Goal: Task Accomplishment & Management: Complete application form

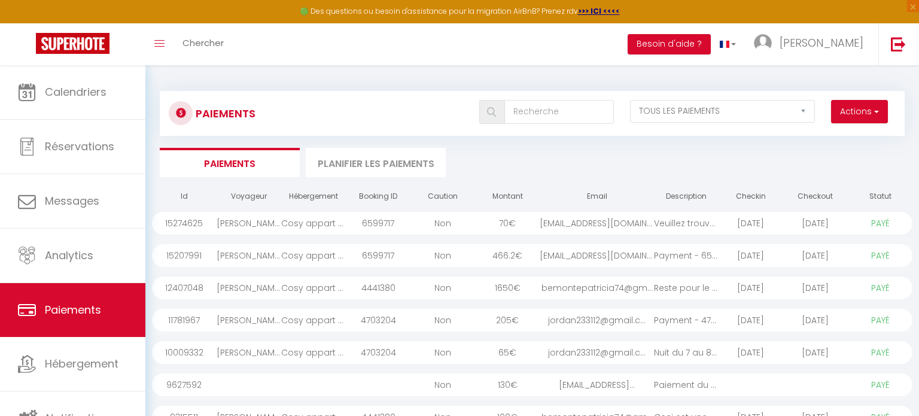
select select "2"
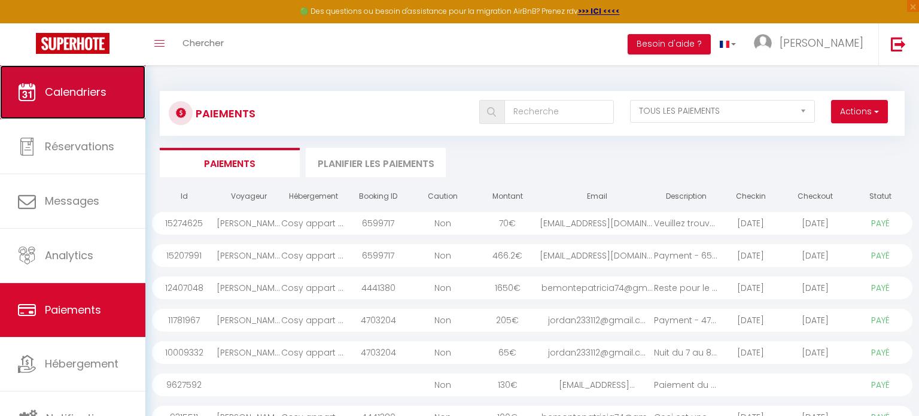
click at [61, 107] on link "Calendriers" at bounding box center [72, 92] width 145 height 54
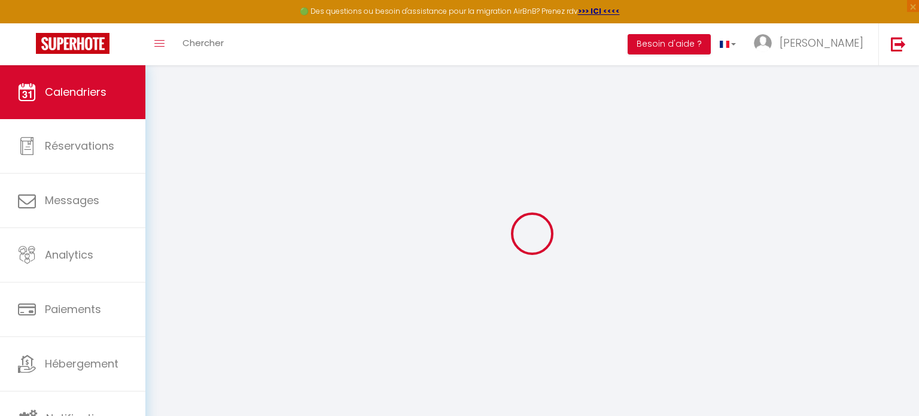
select select
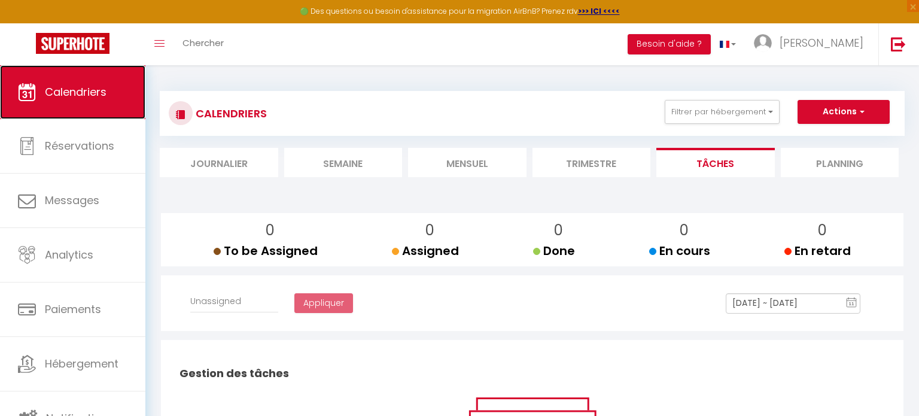
click at [98, 114] on link "Calendriers" at bounding box center [72, 92] width 145 height 54
click at [467, 165] on li "Mensuel" at bounding box center [467, 162] width 118 height 29
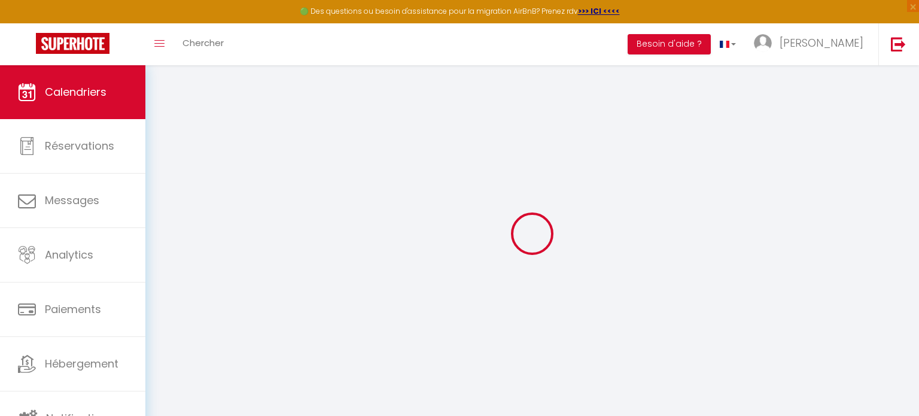
select select
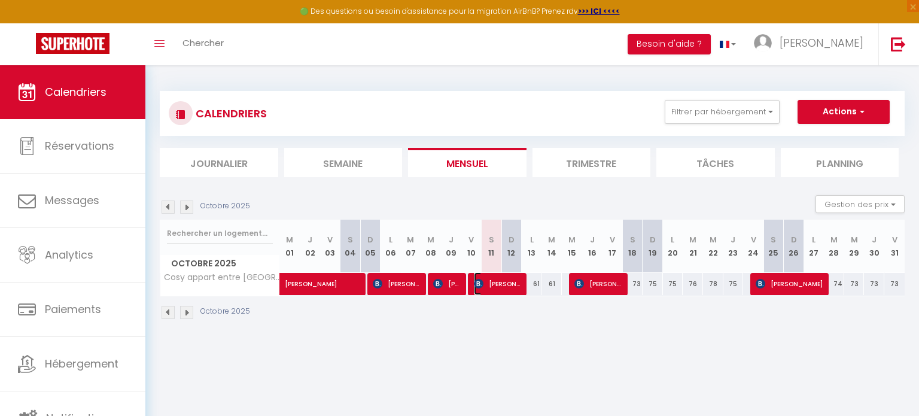
click at [502, 280] on span "[PERSON_NAME]" at bounding box center [497, 283] width 47 height 23
select select "OK"
select select "1"
select select "0"
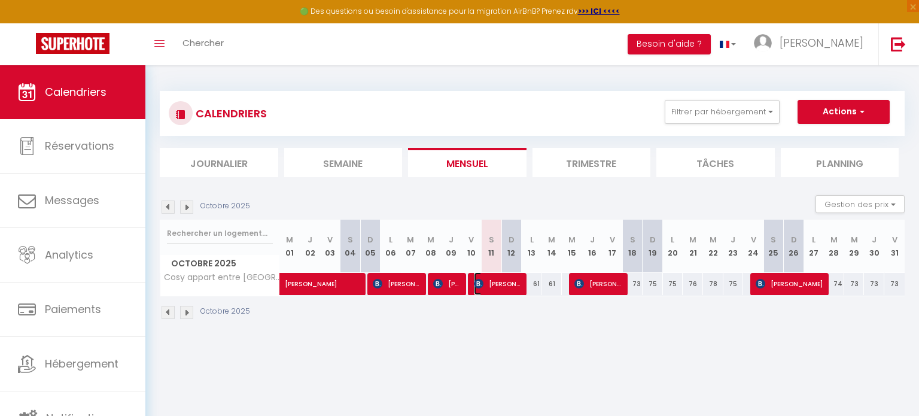
select select "1"
select select
select select "27393"
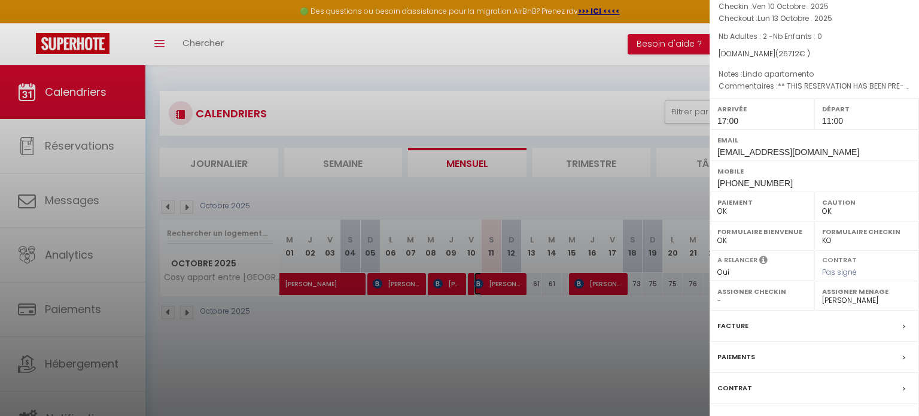
scroll to position [139, 0]
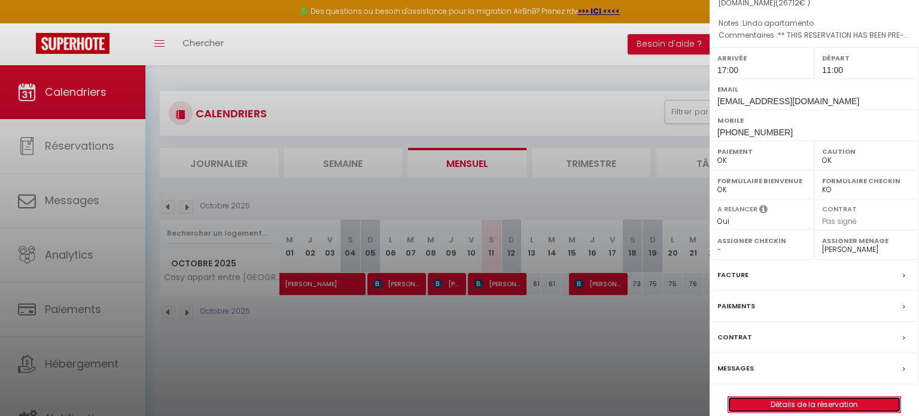
click at [852, 397] on link "Détails de la réservation" at bounding box center [814, 405] width 172 height 16
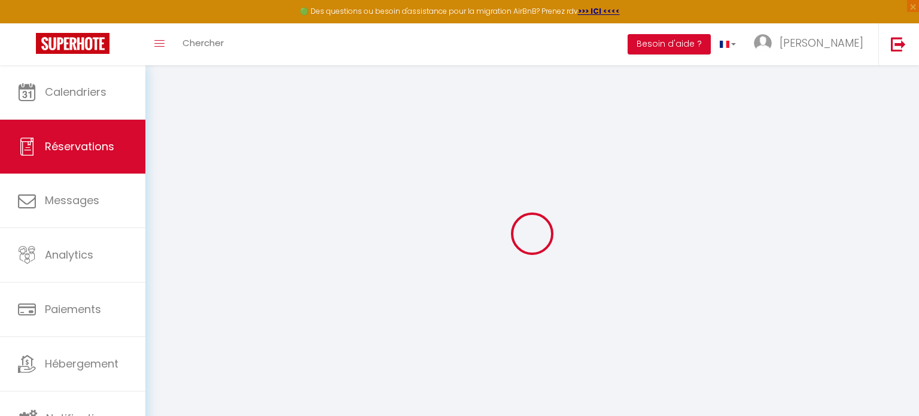
type input "arielito"
type input "portillo"
type input "aporti.142284@guest.booking.com"
type input "[EMAIL_ADDRESS][DOMAIN_NAME]"
type input "[PHONE_NUMBER]"
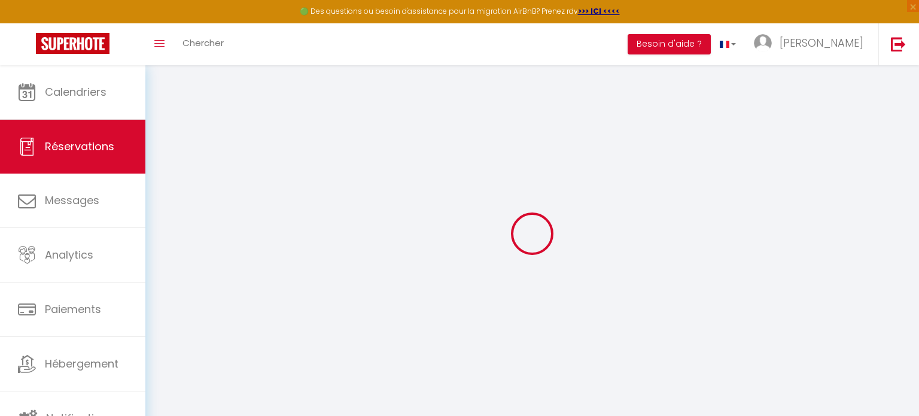
type input "[PHONE_NUMBER]"
type input "."
select select "FR"
type input "40.25"
type input "3.74"
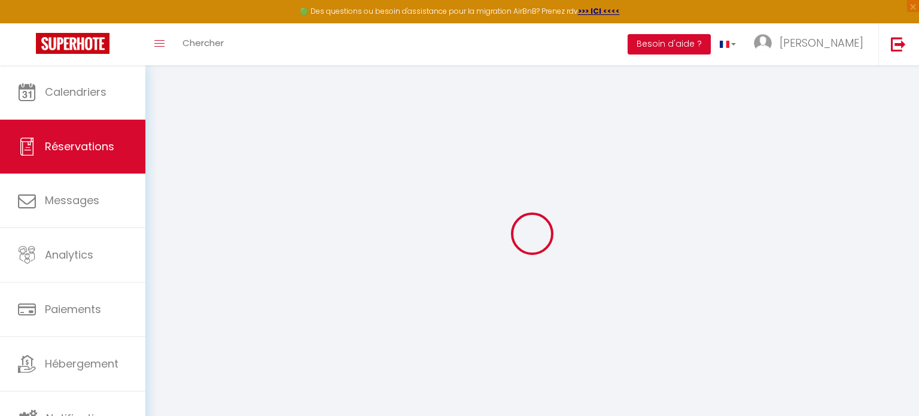
select select "22429"
select select "1"
select select
type input "2"
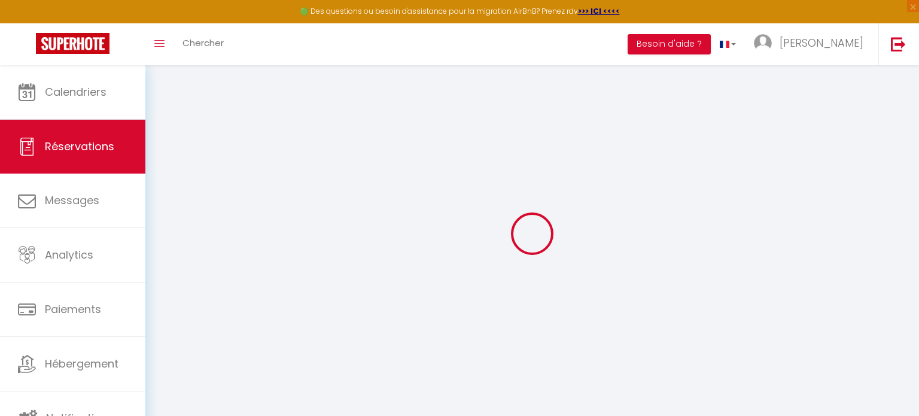
select select "12"
select select "15"
type input "186.77"
checkbox input "false"
type input "0"
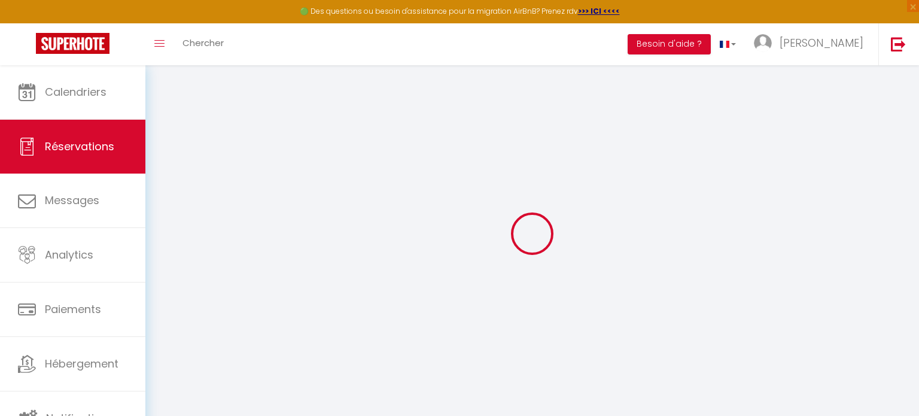
select select "2"
type input "0"
select select
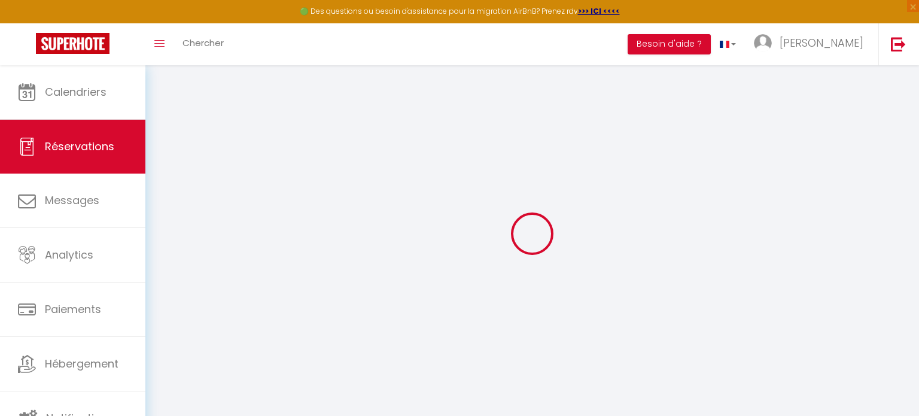
select select
checkbox input "false"
select select
checkbox input "false"
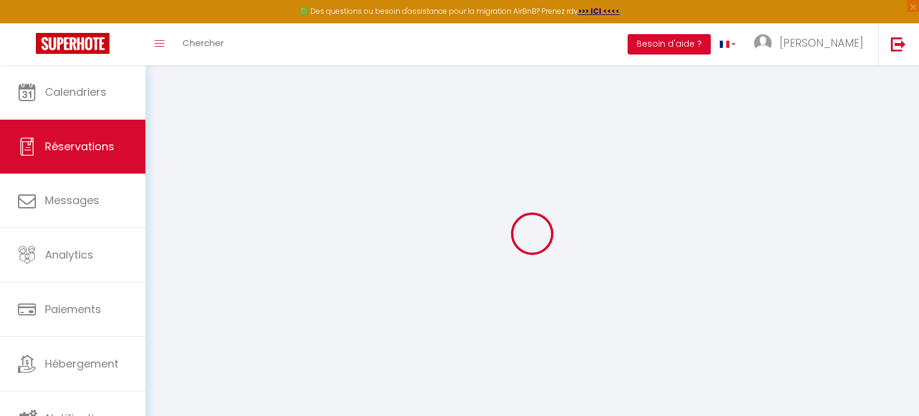
select select
checkbox input "false"
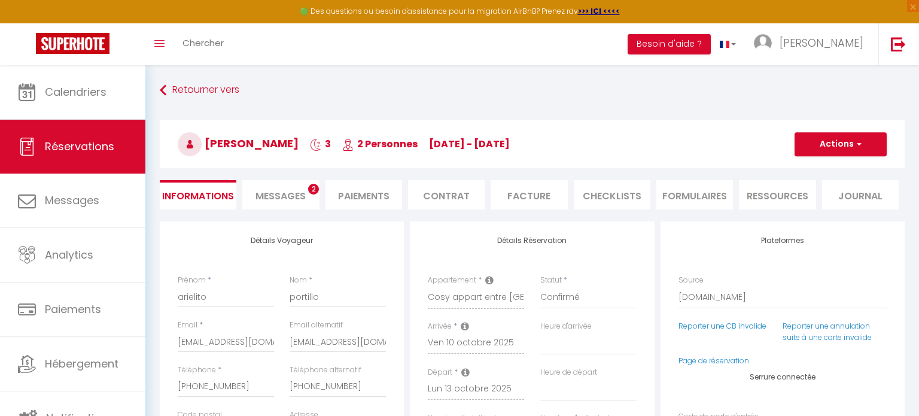
select select
checkbox input "false"
type textarea "** THIS RESERVATION HAS BEEN PRE-PAID ** BOOKING NOTE : Payment charge is EUR 3…"
type textarea "Lindo apartamento"
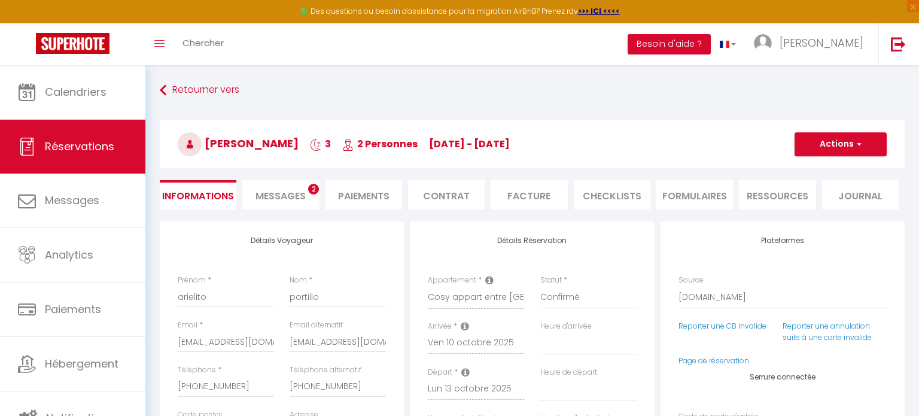
type input "50"
type input "30.35"
select select
checkbox input "false"
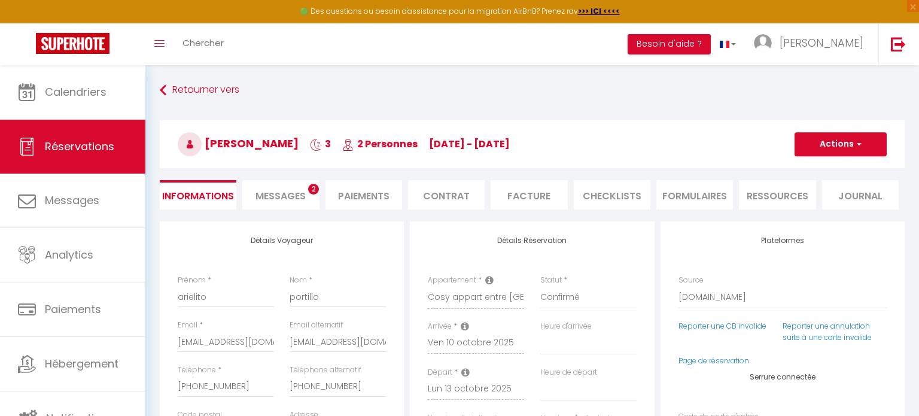
select select "17:00"
select select "11:00"
click at [299, 192] on span "Messages" at bounding box center [280, 196] width 50 height 14
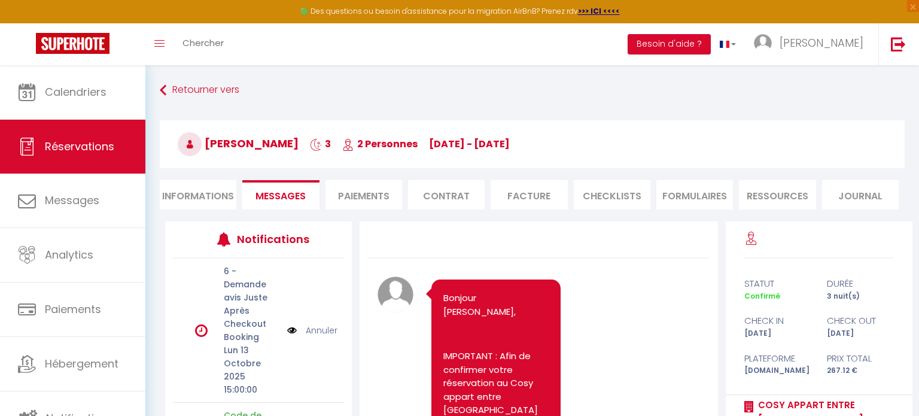
click at [212, 202] on li "Informations" at bounding box center [198, 194] width 77 height 29
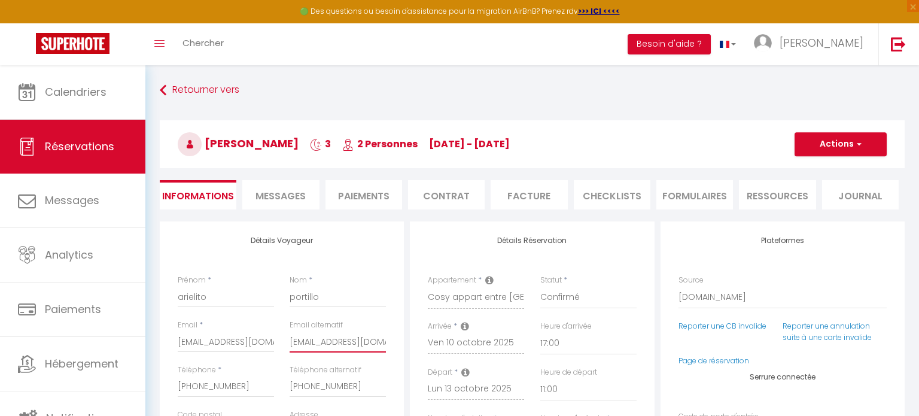
click at [305, 345] on input "chukumartinez0@gmail.com" at bounding box center [338, 342] width 96 height 22
checkbox input "false"
drag, startPoint x: 220, startPoint y: 300, endPoint x: 156, endPoint y: 303, distance: 64.1
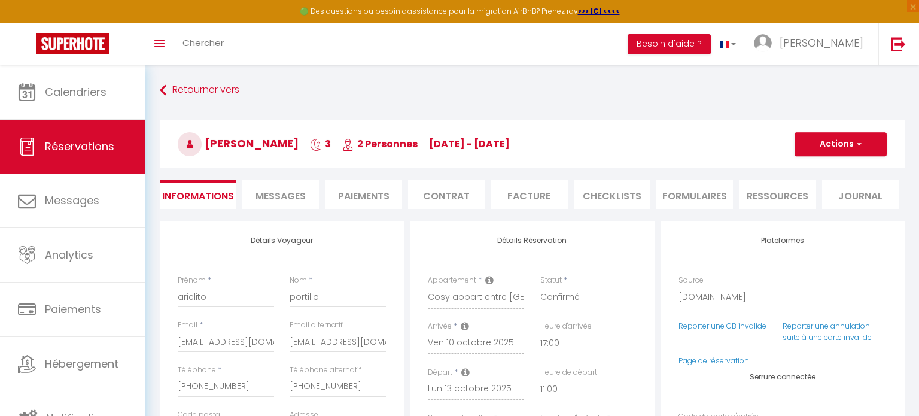
click at [315, 296] on input "portillo" at bounding box center [338, 297] width 96 height 22
click at [214, 379] on input "+33745625237" at bounding box center [226, 387] width 96 height 22
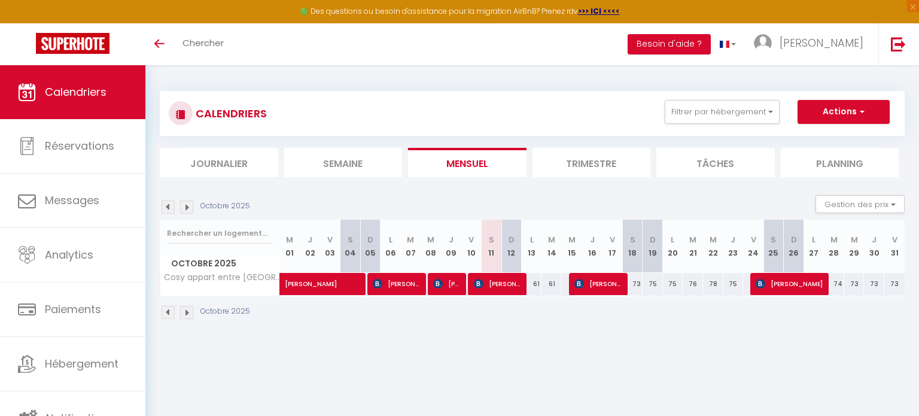
click at [539, 279] on div "61" at bounding box center [532, 284] width 20 height 22
type input "61"
type input "Lun 13 Octobre 2025"
type input "Mar 14 Octobre 2025"
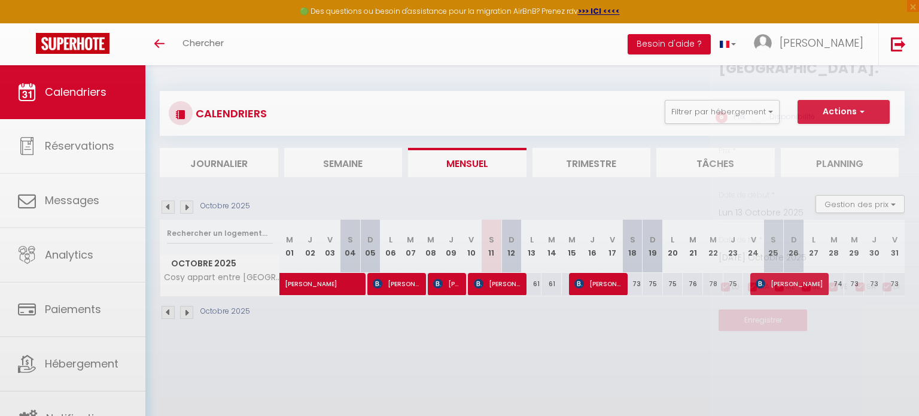
click at [539, 279] on div at bounding box center [459, 208] width 919 height 416
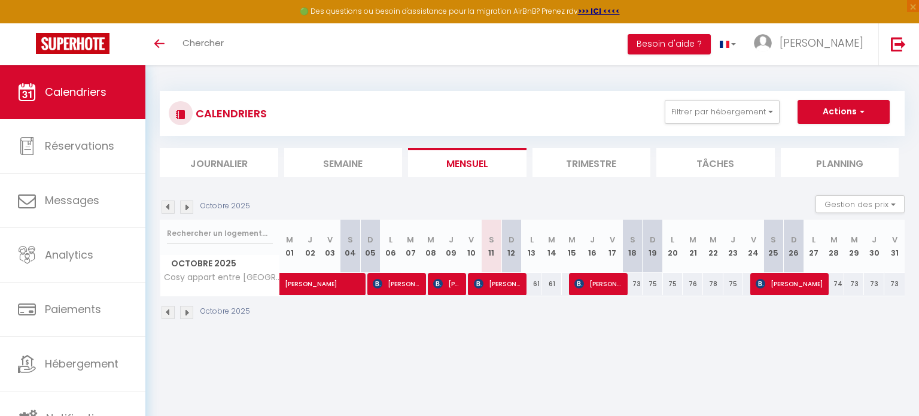
click at [539, 285] on div "61" at bounding box center [532, 284] width 20 height 22
type input "61"
type input "Lun 13 Octobre 2025"
type input "[DATE] Octobre 2025"
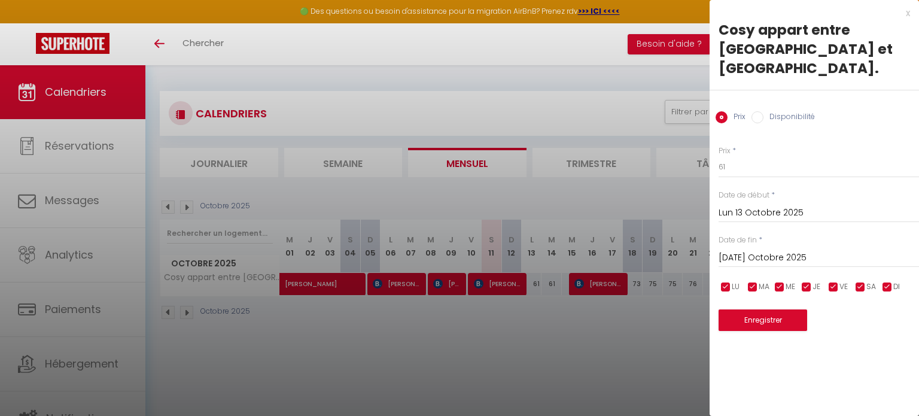
click at [596, 352] on div at bounding box center [459, 208] width 919 height 416
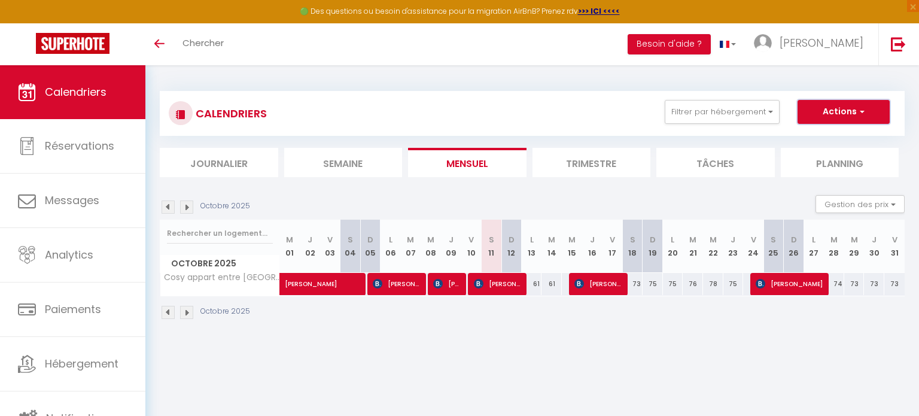
click at [843, 118] on button "Actions" at bounding box center [844, 112] width 92 height 24
click at [832, 136] on link "Nouvelle réservation" at bounding box center [831, 139] width 104 height 18
select select
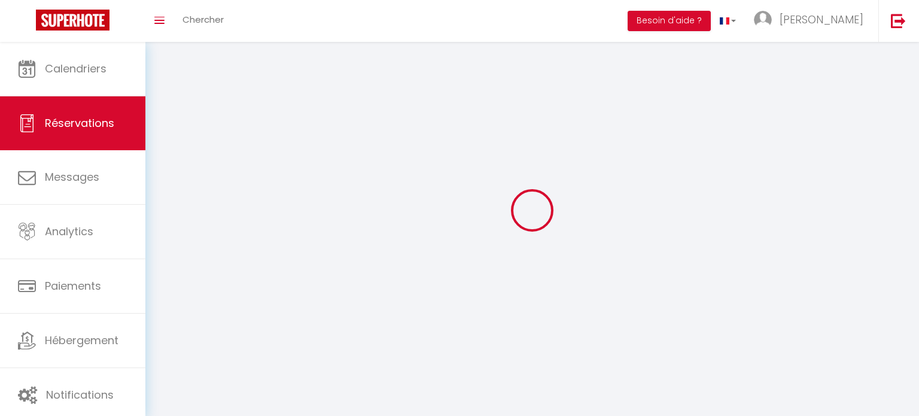
select select
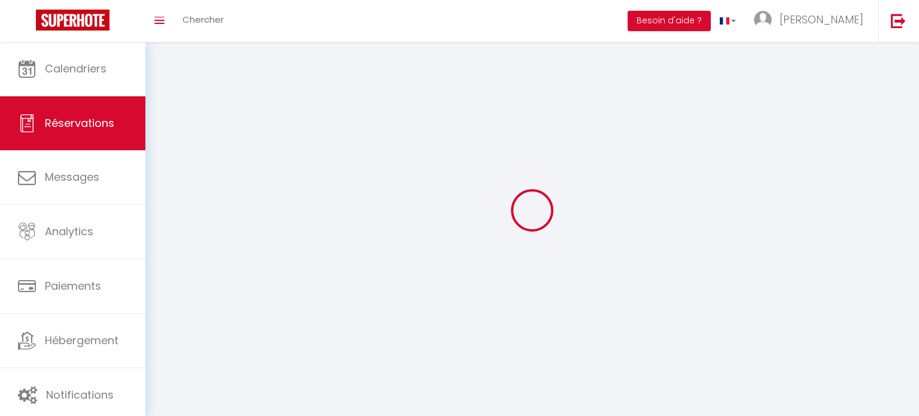
select select
checkbox input "false"
select select
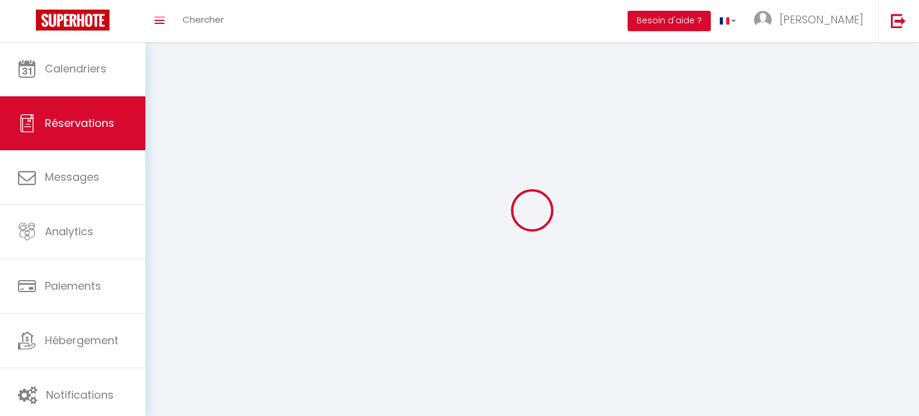
select select
checkbox input "false"
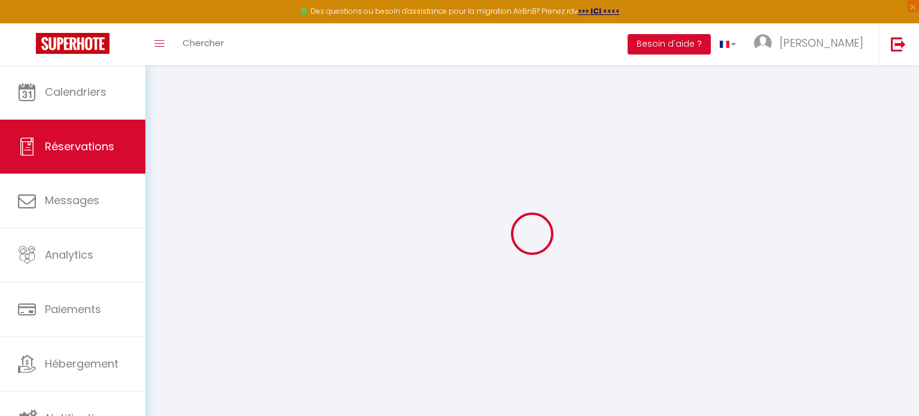
select select
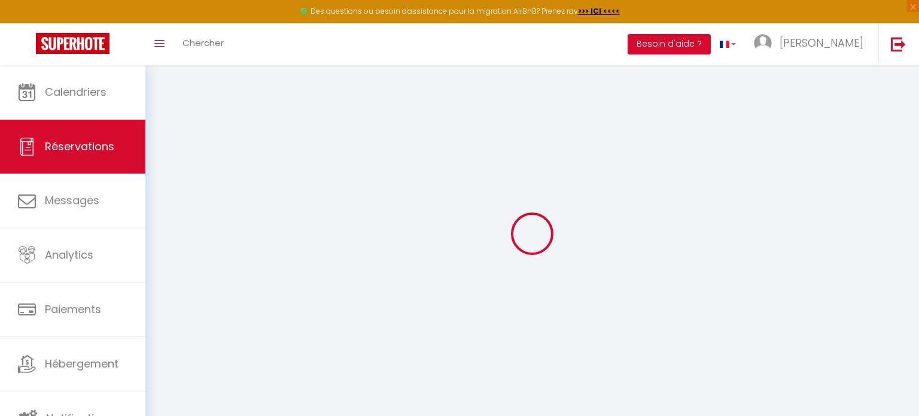
select select
checkbox input "false"
select select
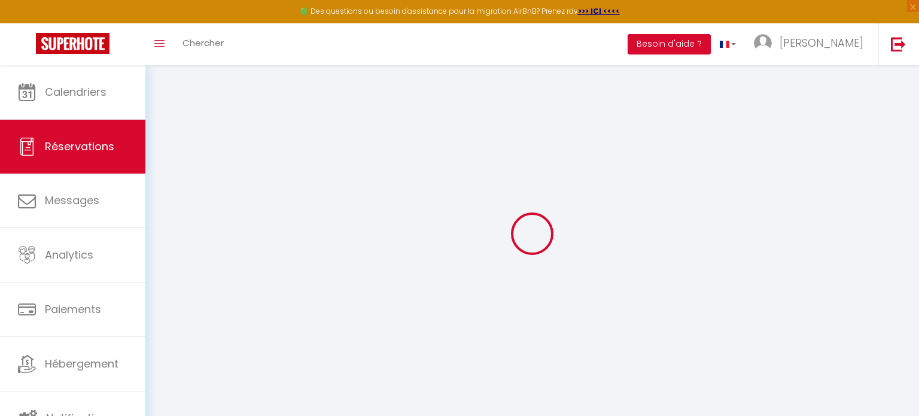
select select
checkbox input "false"
select select
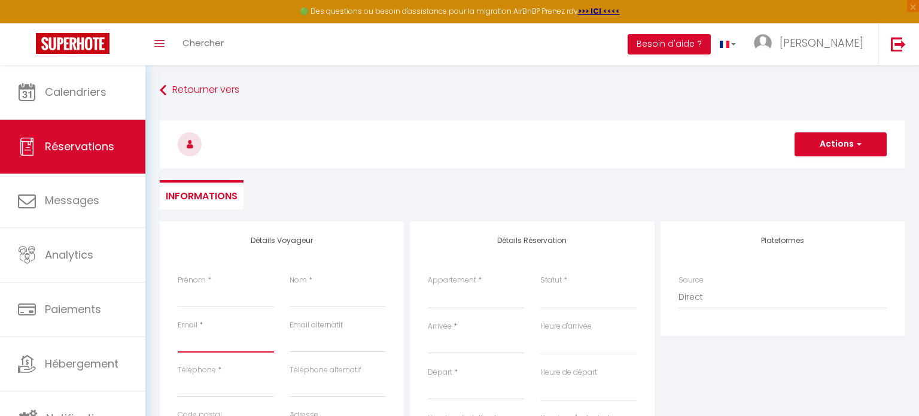
click at [212, 342] on input "Email client" at bounding box center [226, 342] width 96 height 22
paste input "[EMAIL_ADDRESS][DOMAIN_NAME]"
type input "[EMAIL_ADDRESS][DOMAIN_NAME]"
select select
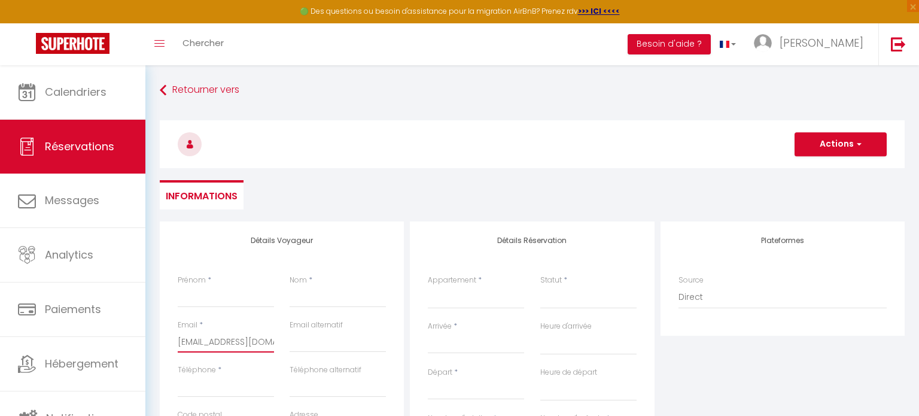
select select
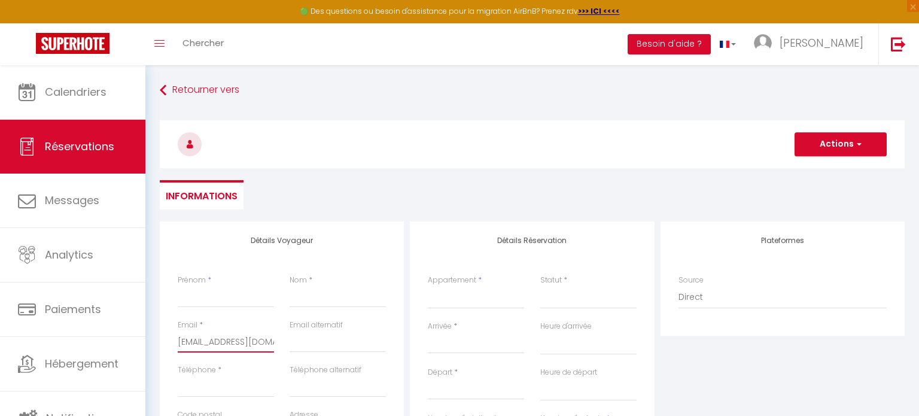
checkbox input "false"
type input "[EMAIL_ADDRESS][DOMAIN_NAME]"
click at [196, 300] on input "Prénom" at bounding box center [226, 297] width 96 height 22
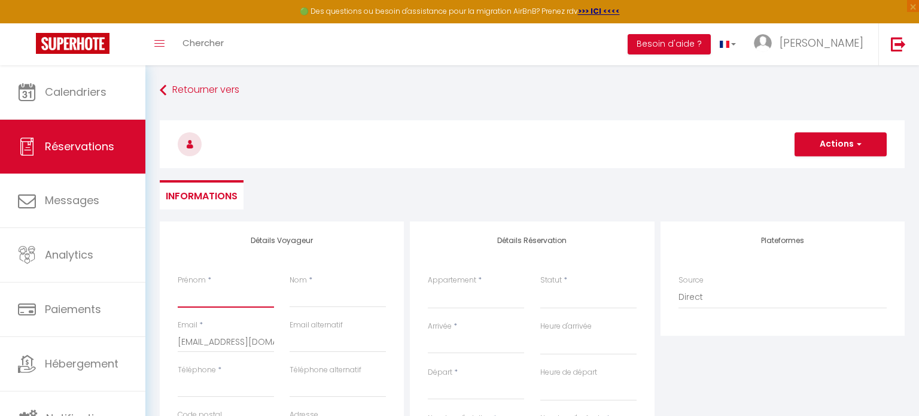
paste input "arielito"
type input "arielito"
select select
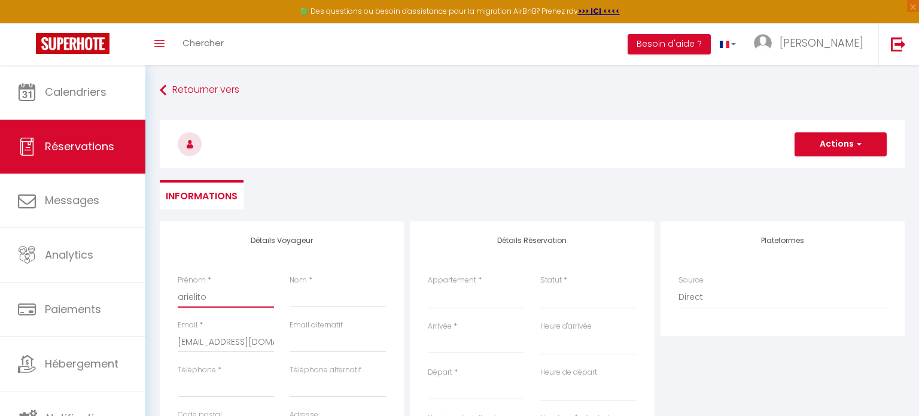
select select
checkbox input "false"
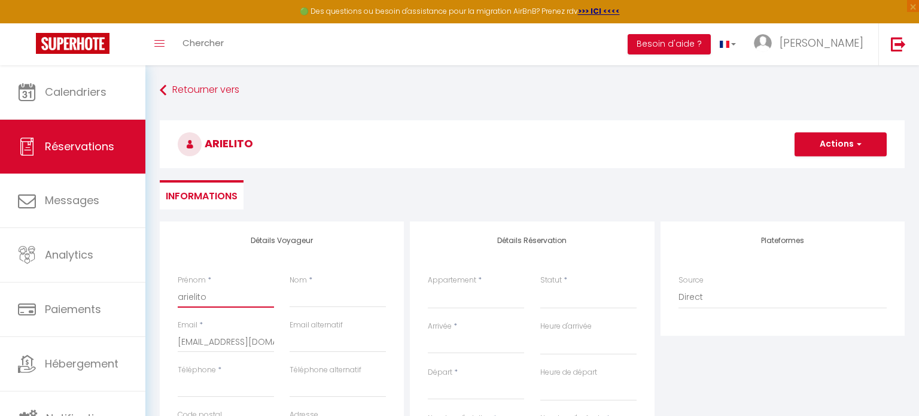
type input "arielito"
click at [294, 296] on input "Nom" at bounding box center [338, 297] width 96 height 22
paste input "portillo"
type input "portillo"
select select
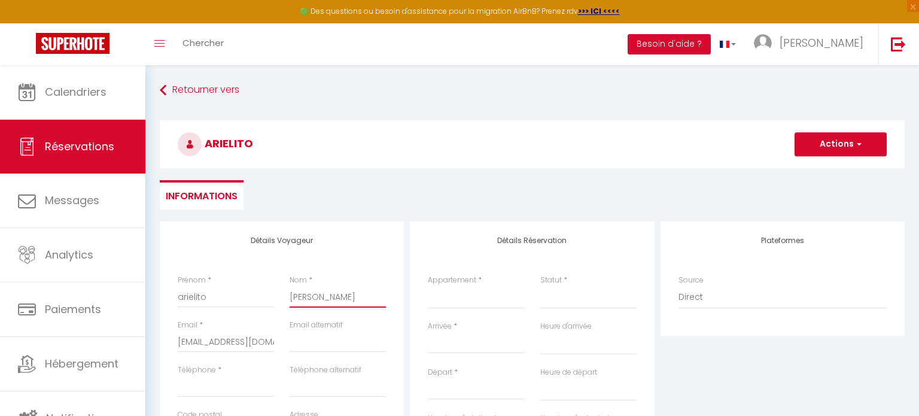
select select
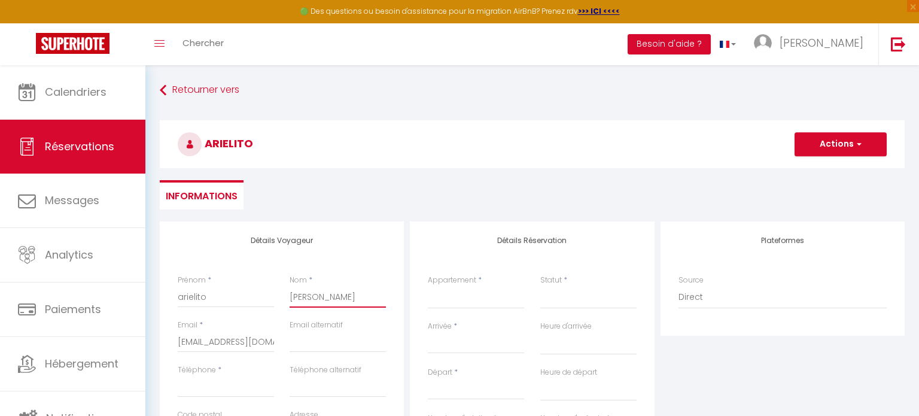
select select
checkbox input "false"
type input "portillo"
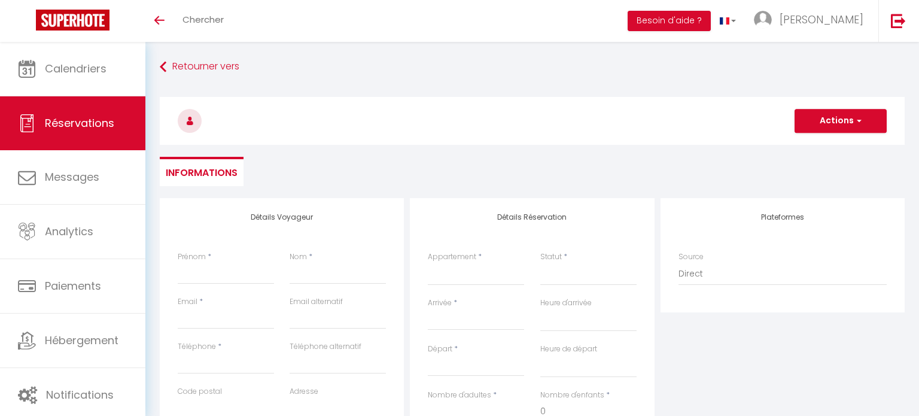
select select
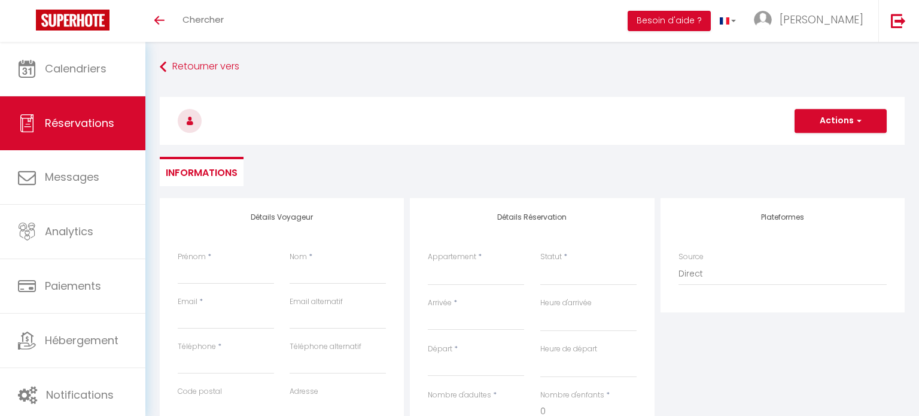
select select
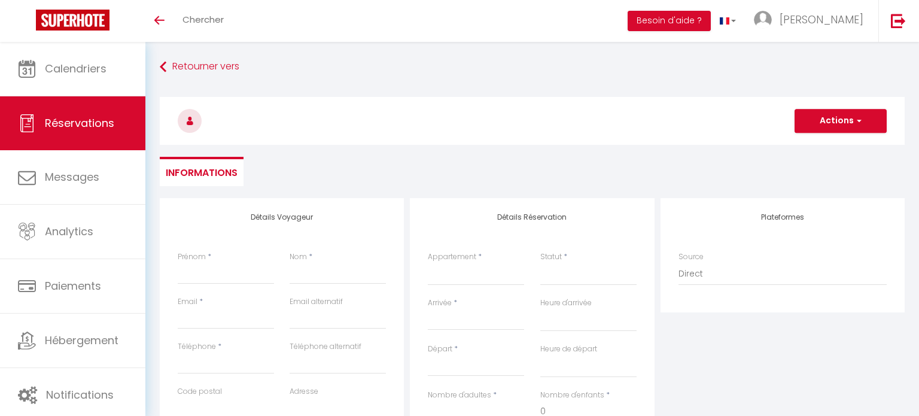
checkbox input "false"
select select
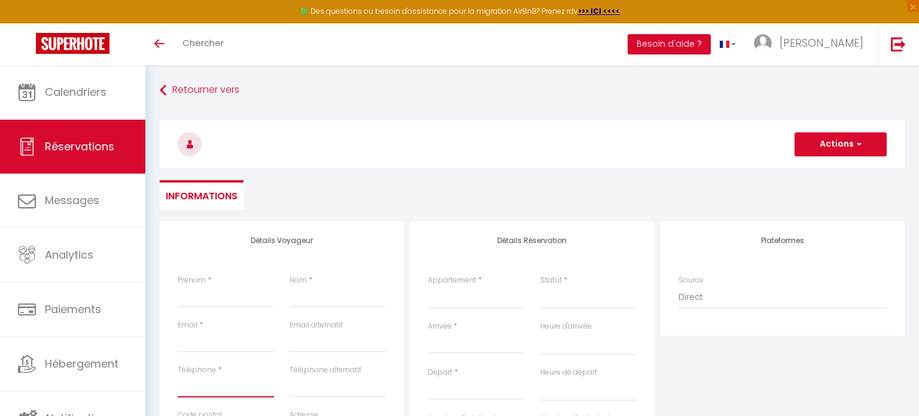
click at [220, 383] on input "Téléphone" at bounding box center [226, 387] width 96 height 22
select select
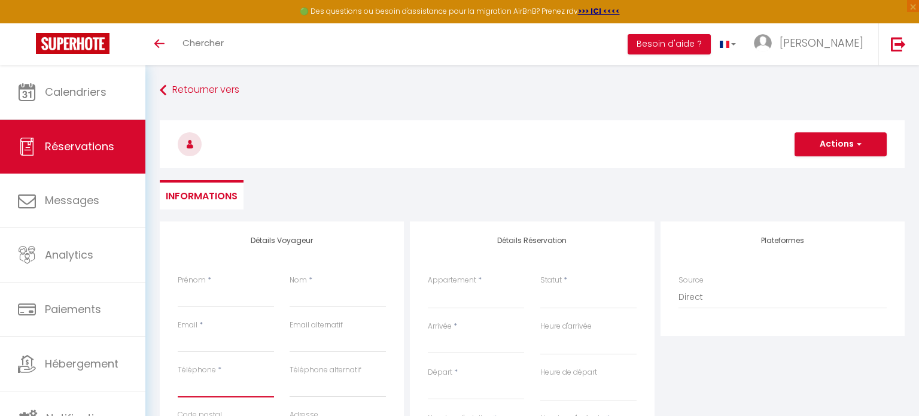
select select
checkbox input "false"
click at [215, 346] on input "Email client" at bounding box center [226, 342] width 96 height 22
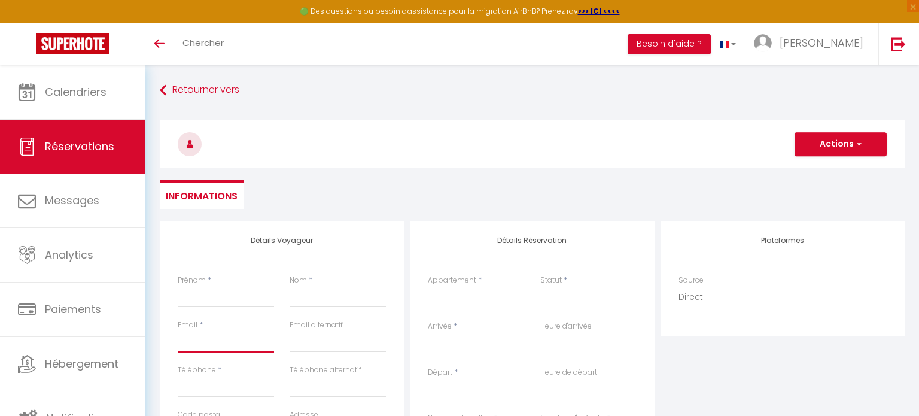
paste input "chukumartinez0@gmail.com"
type input "chukumartinez0@gmail.com"
select select
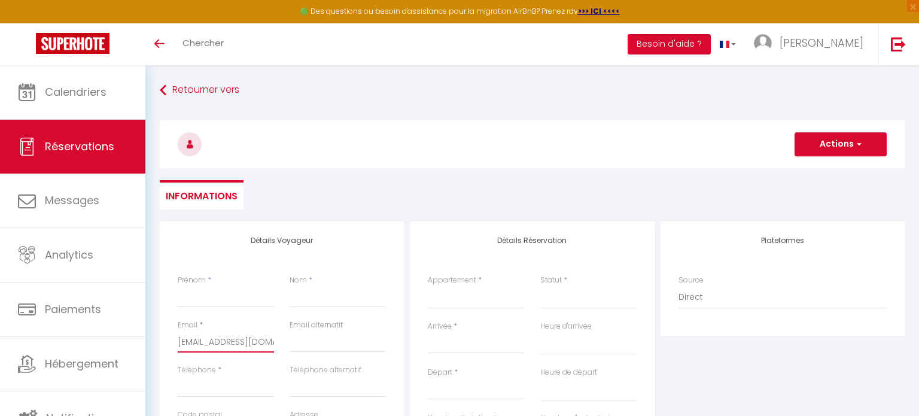
select select
checkbox input "false"
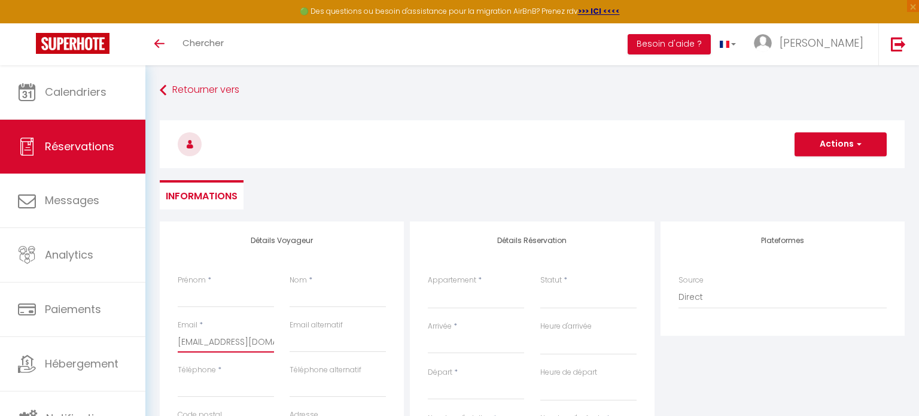
scroll to position [0, 22]
type input "chukumartinez0@gmail.com"
click at [206, 297] on input "Prénom" at bounding box center [226, 297] width 96 height 22
paste input "arielito"
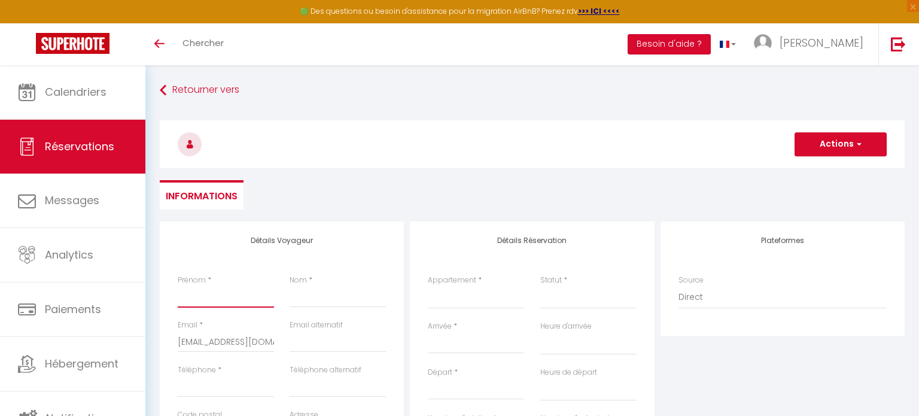
type input "arielito"
select select
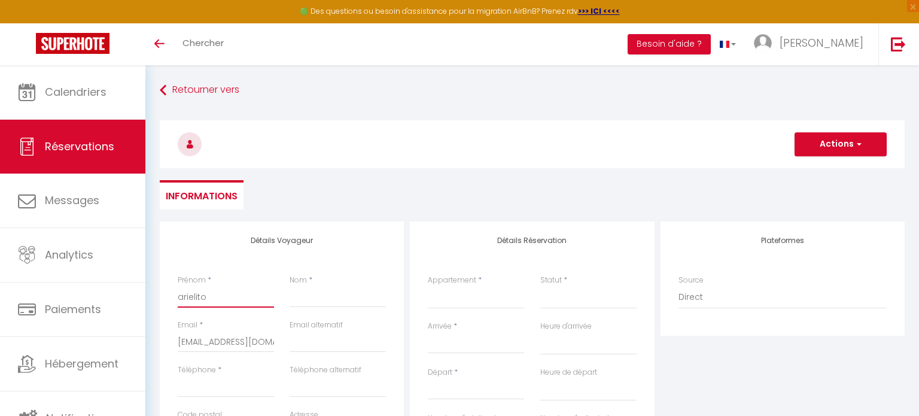
select select
checkbox input "false"
type input "arielito"
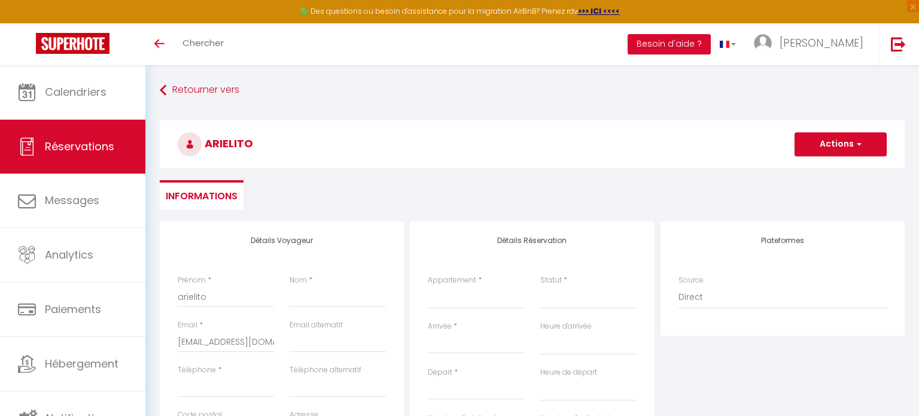
click at [315, 323] on label "Email alternatif" at bounding box center [316, 325] width 53 height 11
click at [274, 331] on input "chukumartinez0@gmail.com" at bounding box center [226, 342] width 96 height 22
click at [308, 297] on input "Nom" at bounding box center [338, 297] width 96 height 22
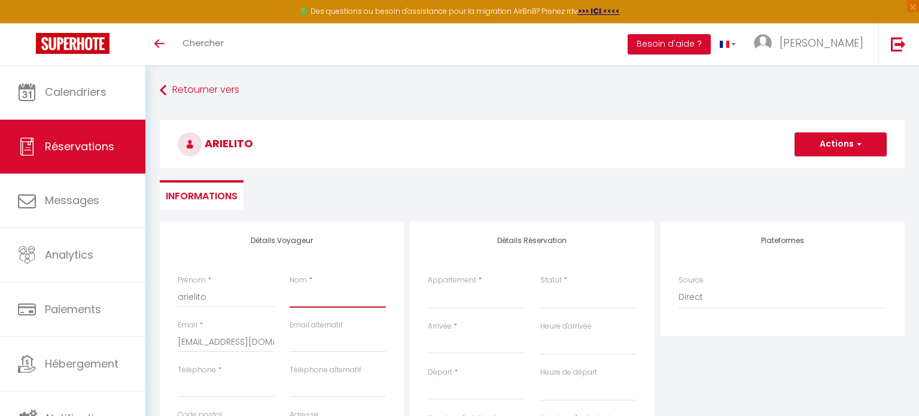
paste input "portillo"
type input "portillo"
select select
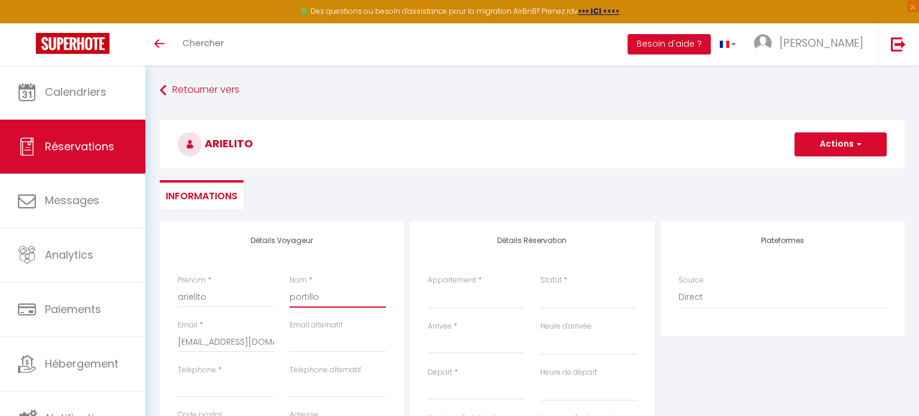
select select
checkbox input "false"
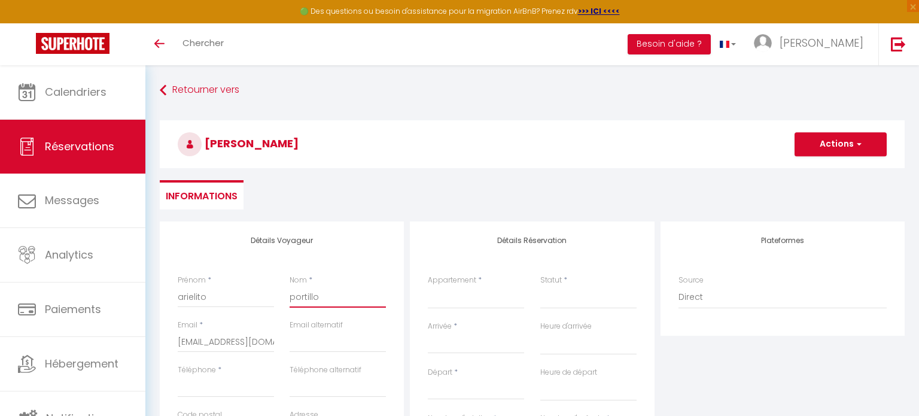
type input "portillo"
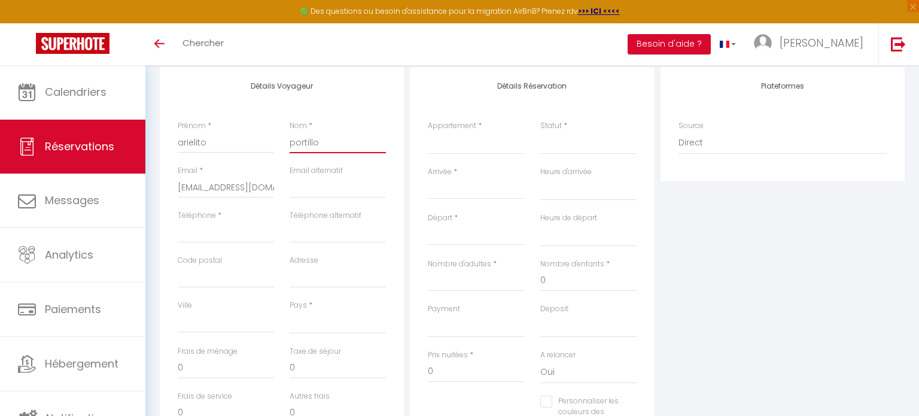
scroll to position [158, 0]
click at [193, 233] on input "Téléphone" at bounding box center [226, 229] width 96 height 22
paste input "+33745625237"
type input "+33745625237"
select select
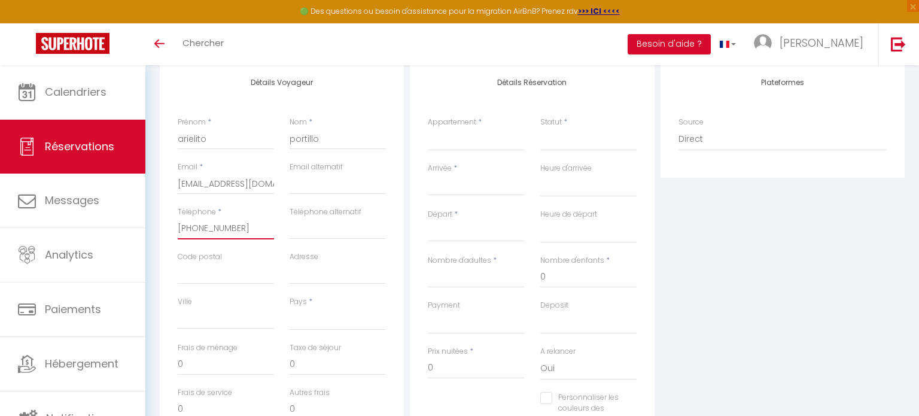
select select
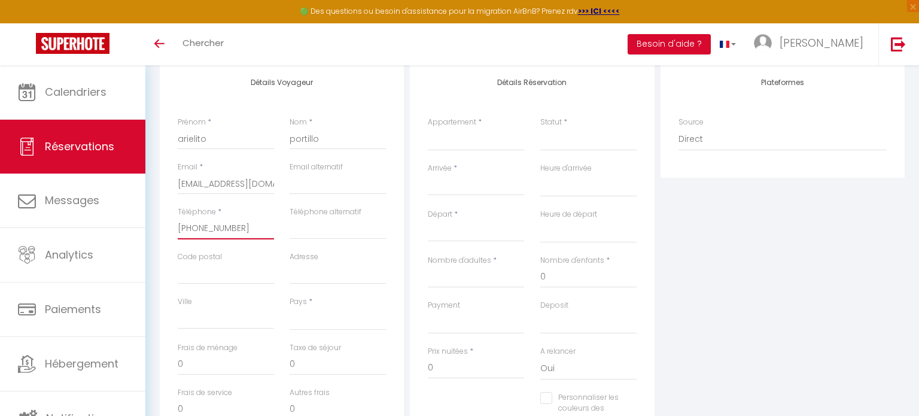
select select
checkbox input "false"
type input "+33745625237"
click at [295, 320] on select "France Portugal Afghanistan Albania Algeria American Samoa Andorra Angola Angui…" at bounding box center [338, 319] width 96 height 23
click at [290, 308] on select "France Portugal Afghanistan Albania Algeria American Samoa Andorra Angola Angui…" at bounding box center [338, 319] width 96 height 23
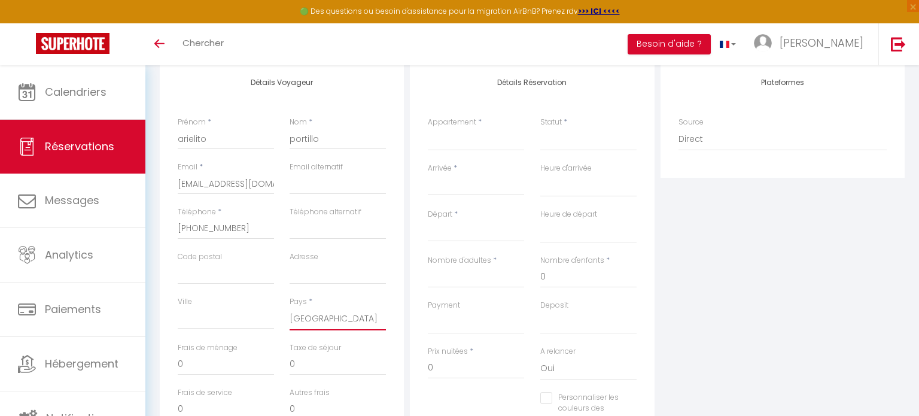
select select "FR"
select select
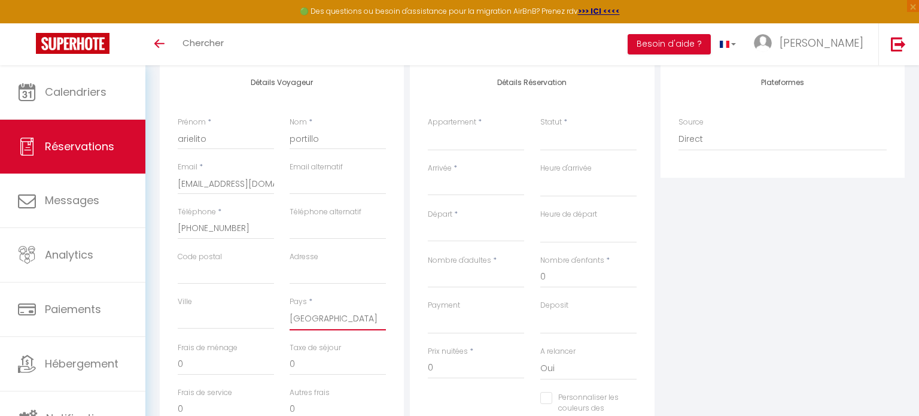
select select
checkbox input "false"
click at [441, 142] on select "Cosy appart entre [GEOGRAPHIC_DATA] et [GEOGRAPHIC_DATA]." at bounding box center [476, 139] width 96 height 23
select select "22429"
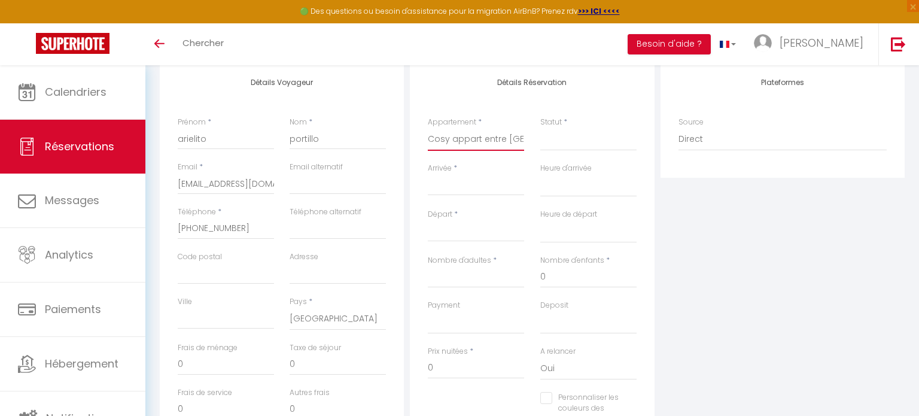
click at [428, 128] on select "Cosy appart entre [GEOGRAPHIC_DATA] et [GEOGRAPHIC_DATA]." at bounding box center [476, 139] width 96 height 23
select select
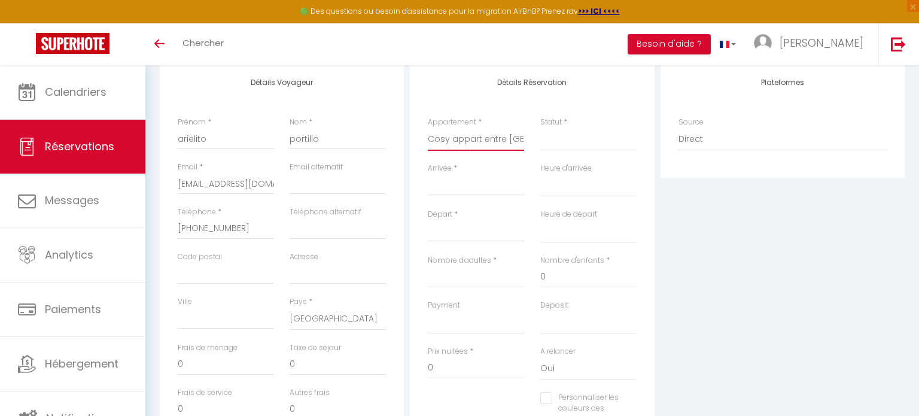
select select
checkbox input "false"
click at [567, 142] on select "Confirmé Non Confirmé Annulé Annulé par le voyageur No Show Request" at bounding box center [588, 139] width 96 height 23
click at [559, 147] on select "Confirmé Non Confirmé Annulé Annulé par le voyageur No Show Request" at bounding box center [588, 139] width 96 height 23
click at [553, 147] on select "Confirmé Non Confirmé Annulé Annulé par le voyageur No Show Request" at bounding box center [588, 139] width 96 height 23
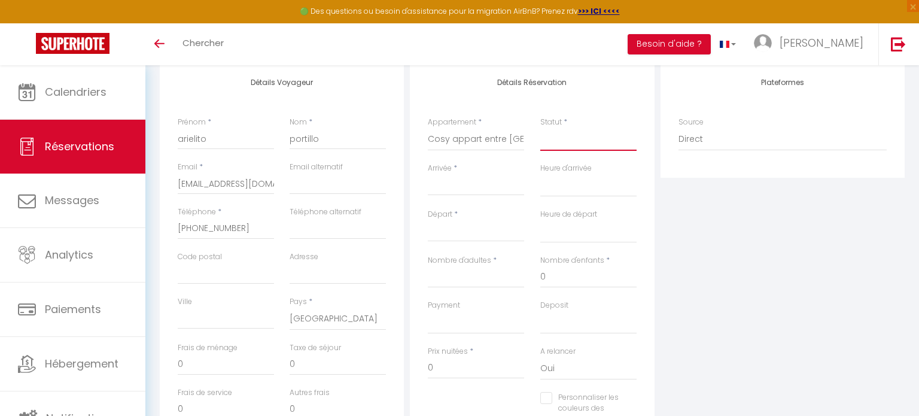
click at [561, 140] on select "Confirmé Non Confirmé Annulé Annulé par le voyageur No Show Request" at bounding box center [588, 139] width 96 height 23
select select
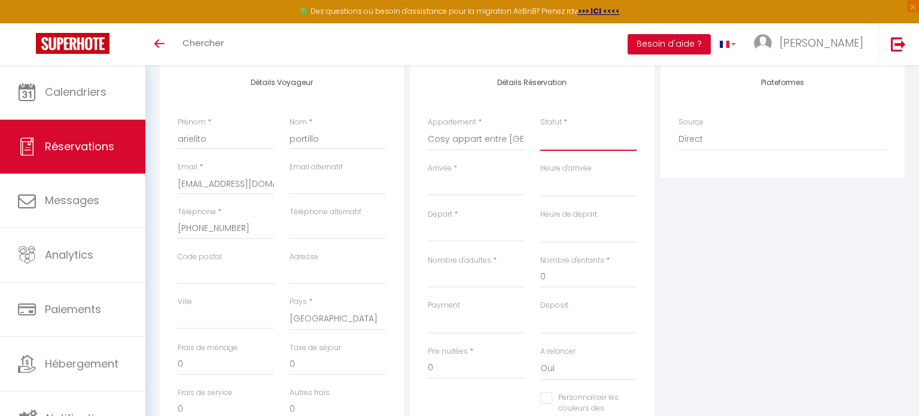
select select
checkbox input "false"
click at [561, 140] on select "Confirmé Non Confirmé Annulé Annulé par le voyageur No Show Request" at bounding box center [588, 139] width 96 height 23
select select "1"
click at [540, 128] on select "Confirmé Non Confirmé Annulé Annulé par le voyageur No Show Request" at bounding box center [588, 139] width 96 height 23
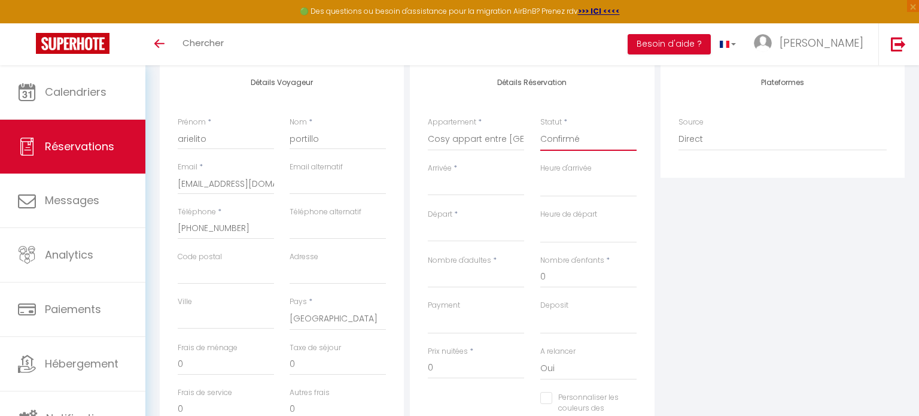
select select
checkbox input "false"
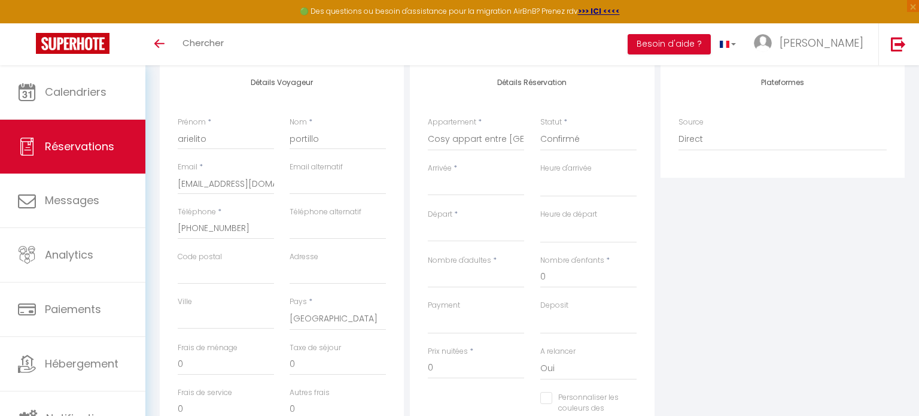
click at [436, 191] on input "Arrivée" at bounding box center [476, 186] width 96 height 16
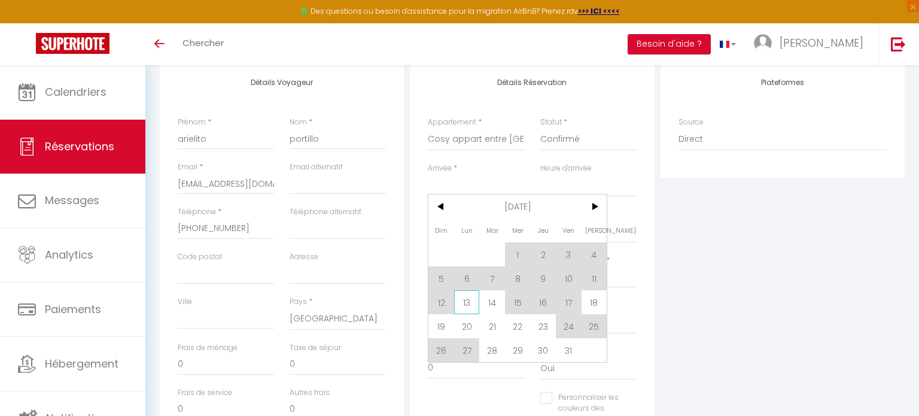
click at [470, 299] on span "13" at bounding box center [467, 302] width 26 height 24
click at [470, 300] on div "Payment OK KO" at bounding box center [476, 317] width 96 height 34
type input "Lun 13 Octobre 2025"
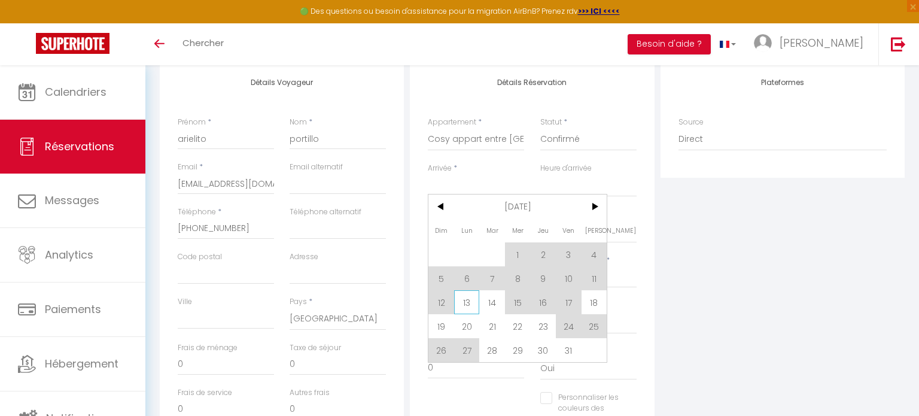
select select
type input "Mar 14 Octobre 2025"
select select
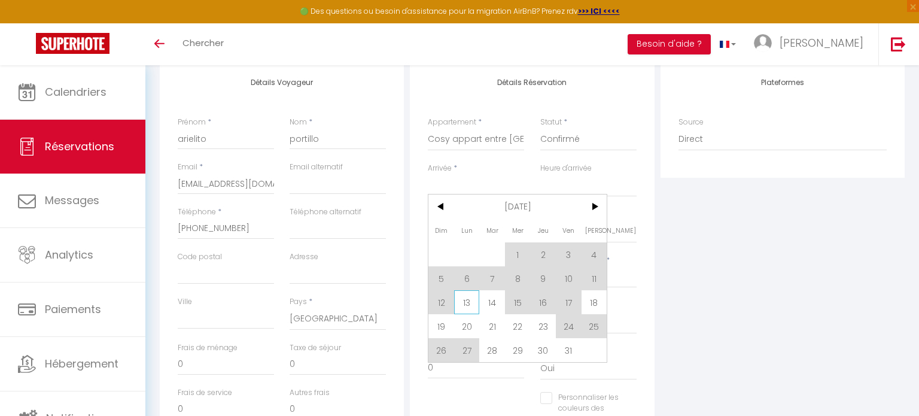
checkbox input "false"
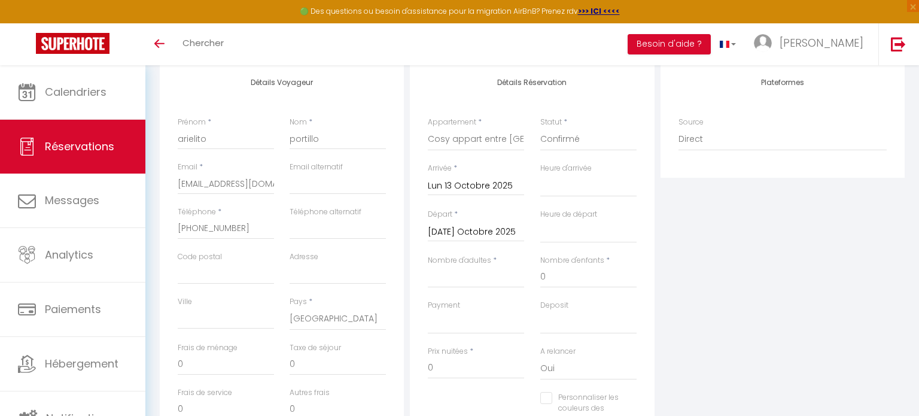
click at [470, 300] on div "Payment OK KO" at bounding box center [476, 317] width 96 height 34
click at [563, 186] on select "00:00 00:30 01:00 01:30 02:00 02:30 03:00 03:30 04:00 04:30 05:00 05:30 06:00 0…" at bounding box center [588, 185] width 96 height 23
select select "01:00"
click at [540, 174] on select "00:00 00:30 01:00 01:30 02:00 02:30 03:00 03:30 04:00 04:30 05:00 05:30 06:00 0…" at bounding box center [588, 185] width 96 height 23
select select
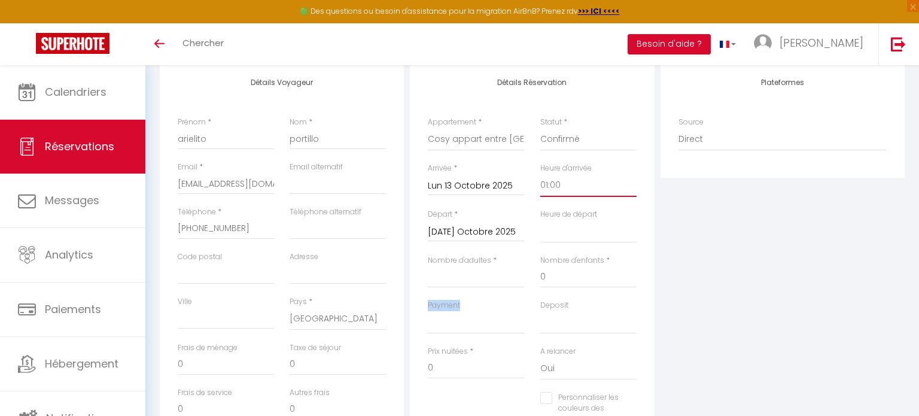
select select
checkbox input "false"
click at [566, 234] on select "00:00 00:30 01:00 01:30 02:00 02:30 03:00 03:30 04:00 04:30 05:00 05:30 06:00 0…" at bounding box center [588, 231] width 96 height 23
select select "11:00"
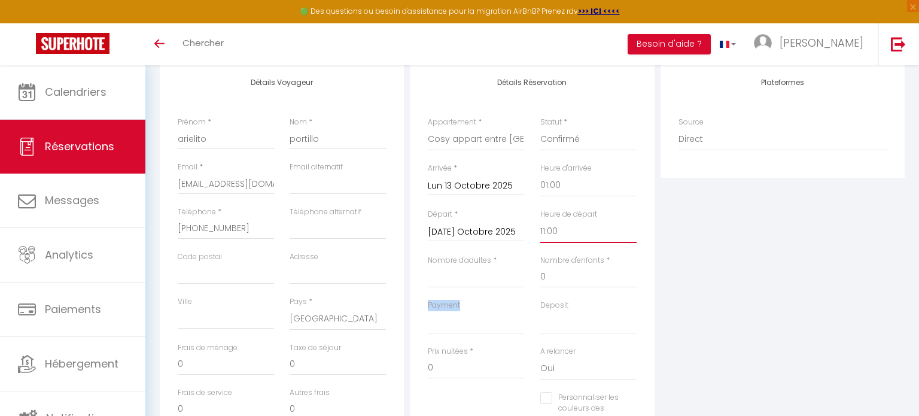
click at [540, 220] on select "00:00 00:30 01:00 01:30 02:00 02:30 03:00 03:30 04:00 04:30 05:00 05:30 06:00 0…" at bounding box center [588, 231] width 96 height 23
select select
checkbox input "false"
click at [468, 276] on input "Nombre d'adultes" at bounding box center [476, 277] width 96 height 22
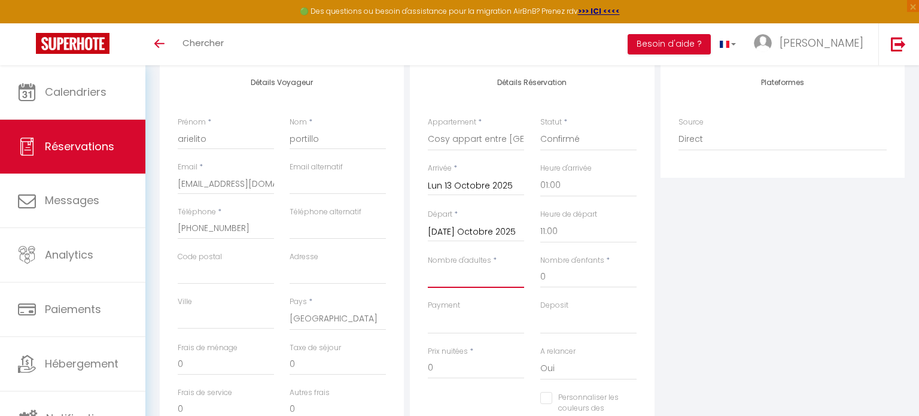
type input "2"
select select
checkbox input "false"
select select
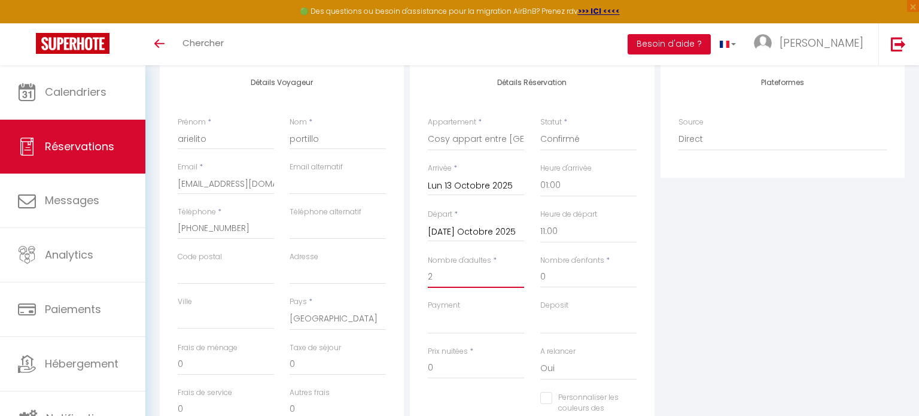
select select
checkbox input "false"
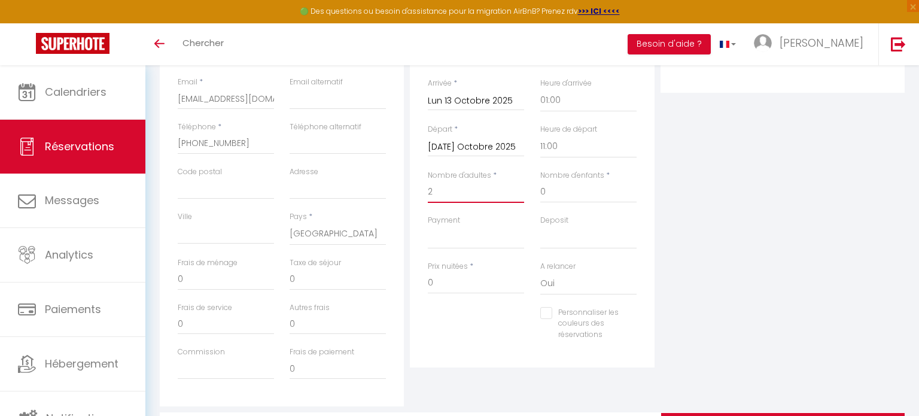
scroll to position [242, 0]
type input "2"
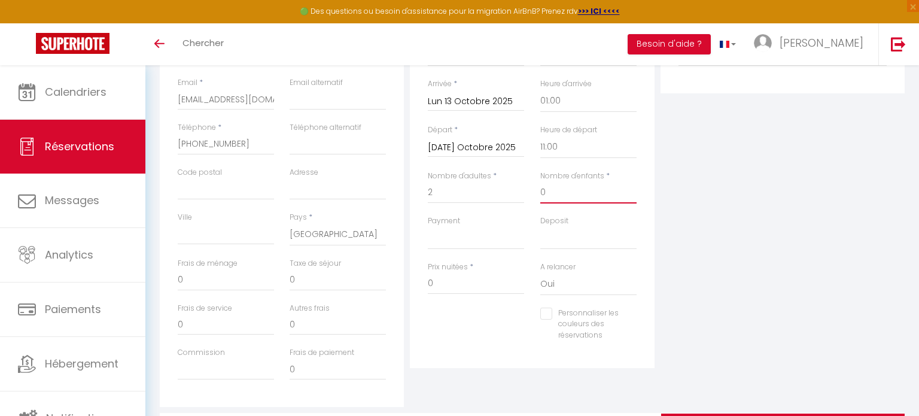
click at [574, 196] on input "0" at bounding box center [588, 193] width 96 height 22
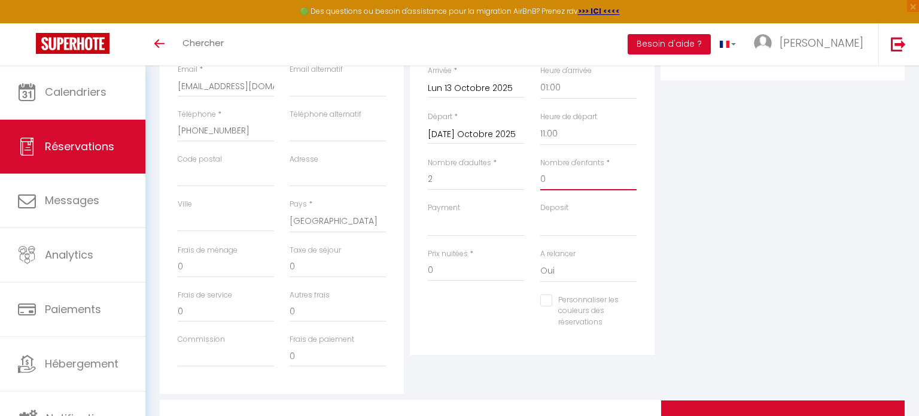
scroll to position [255, 0]
click at [443, 236] on select "OK KO" at bounding box center [476, 225] width 96 height 23
select select "12"
click at [428, 214] on select "OK KO" at bounding box center [476, 225] width 96 height 23
select select
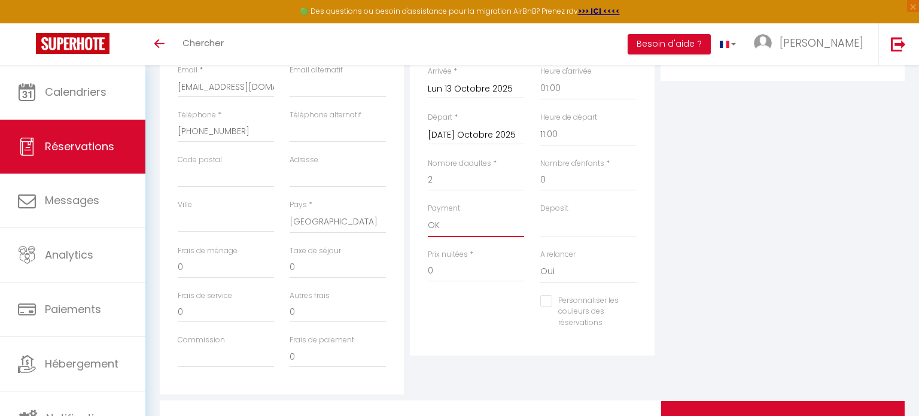
checkbox input "false"
click at [449, 272] on input "0" at bounding box center [476, 271] width 96 height 22
click at [563, 217] on select "OK KO" at bounding box center [588, 225] width 96 height 23
select select "15"
click at [540, 214] on select "OK KO" at bounding box center [588, 225] width 96 height 23
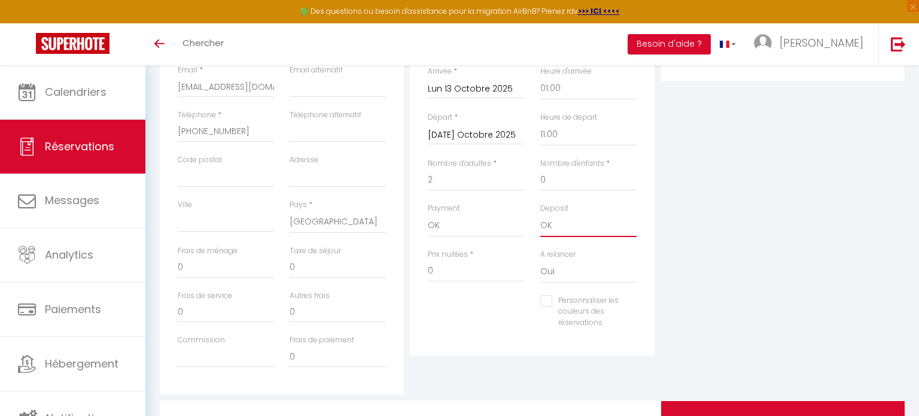
checkbox input "false"
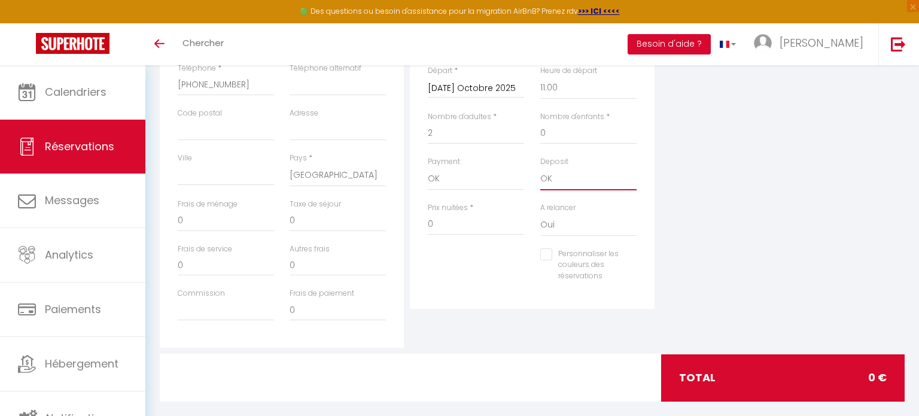
scroll to position [317, 0]
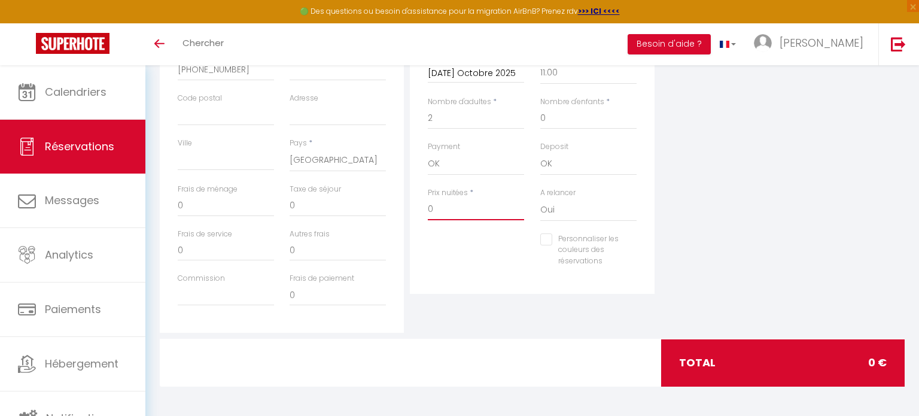
click at [452, 210] on input "0" at bounding box center [476, 210] width 96 height 22
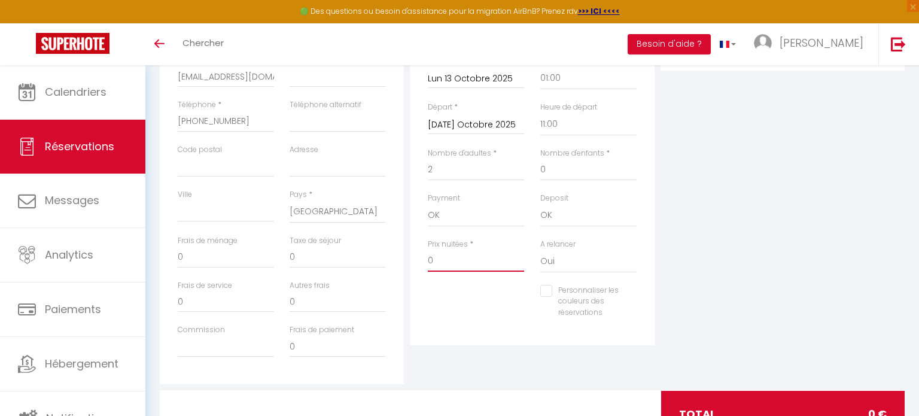
scroll to position [284, 0]
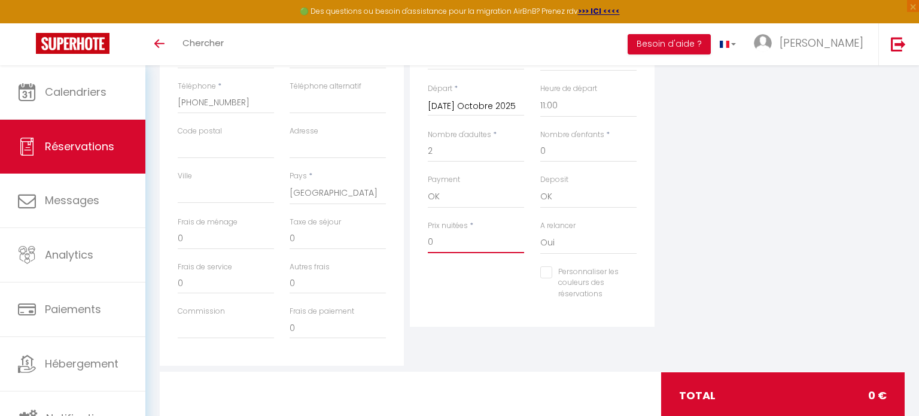
type input "06"
checkbox input "false"
type input "060"
checkbox input "false"
type input "06"
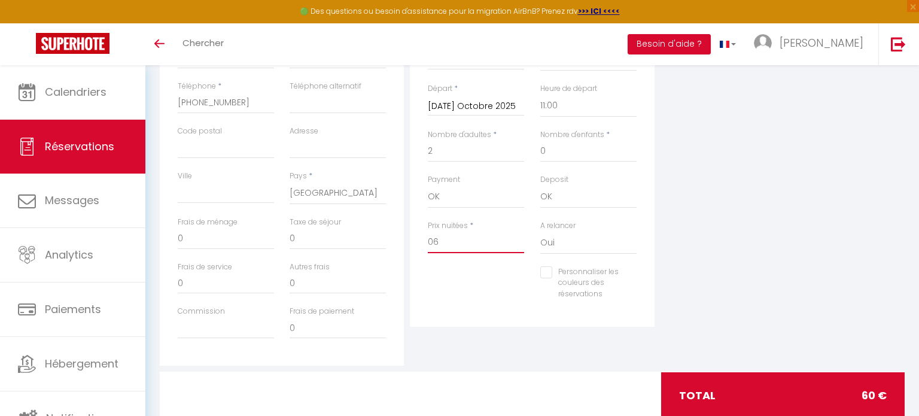
checkbox input "false"
type input "0"
checkbox input "false"
type input "6"
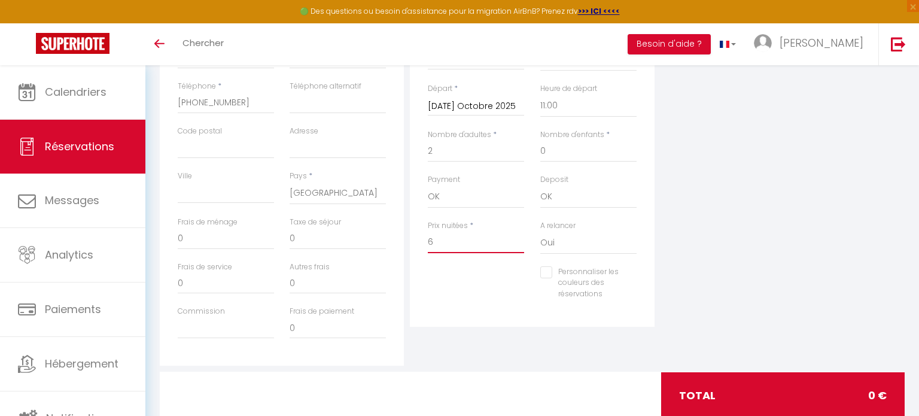
checkbox input "false"
type input "60"
checkbox input "false"
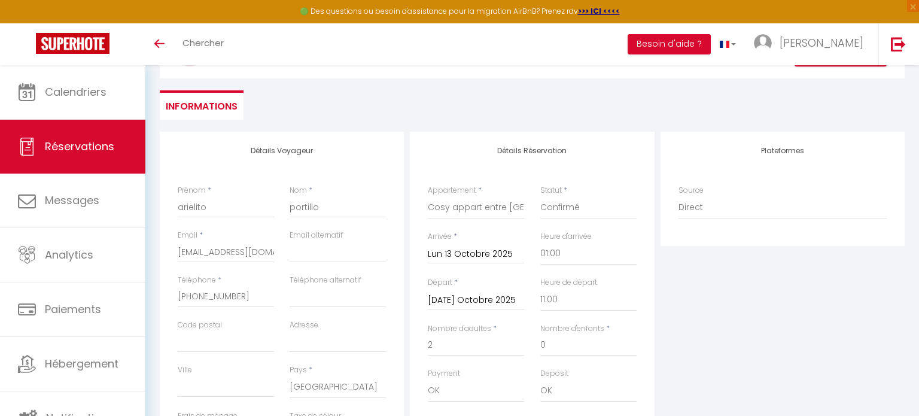
scroll to position [0, 0]
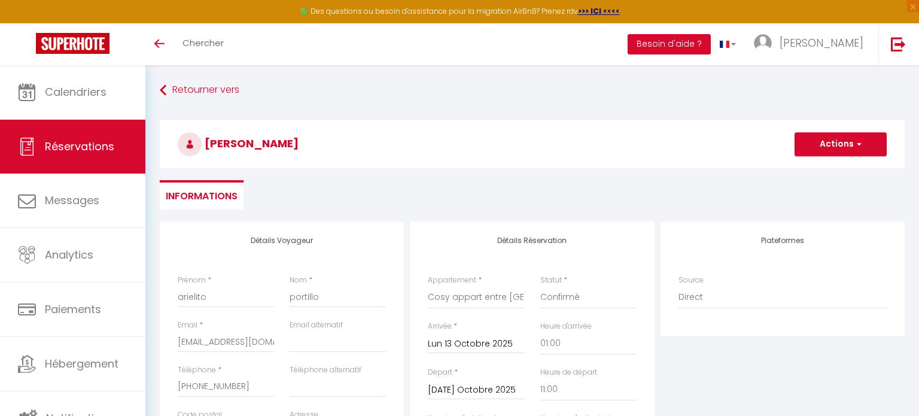
type input "60"
click at [852, 148] on button "Actions" at bounding box center [841, 144] width 92 height 24
click at [844, 176] on link "Enregistrer" at bounding box center [828, 171] width 95 height 16
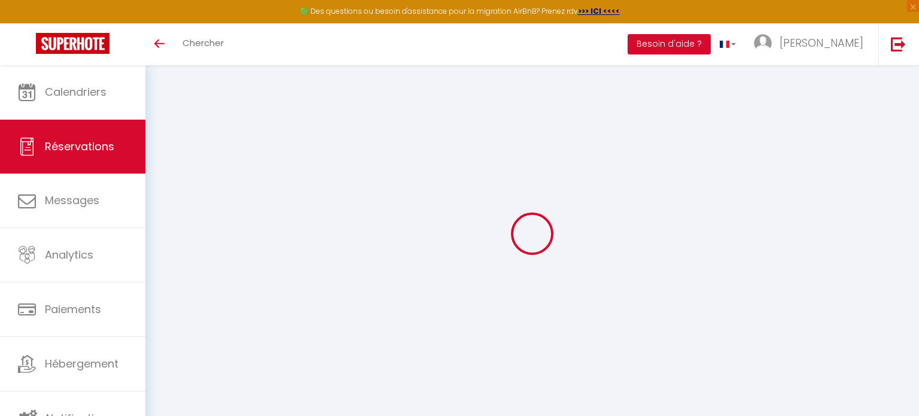
select select "not_cancelled"
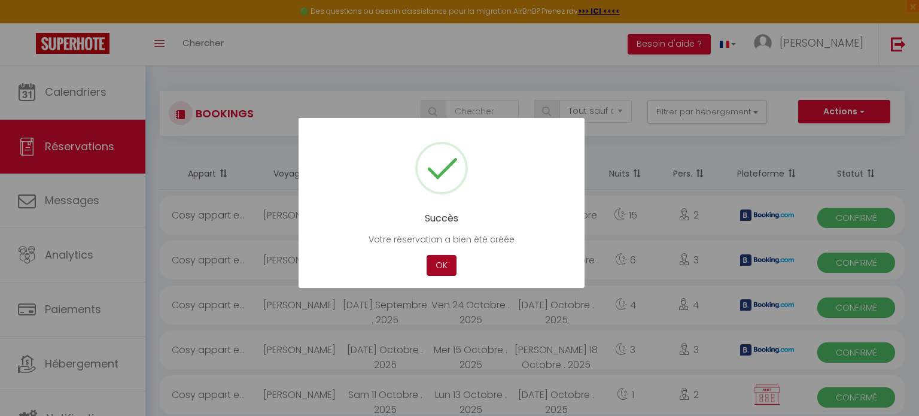
click at [442, 264] on button "OK" at bounding box center [442, 265] width 30 height 21
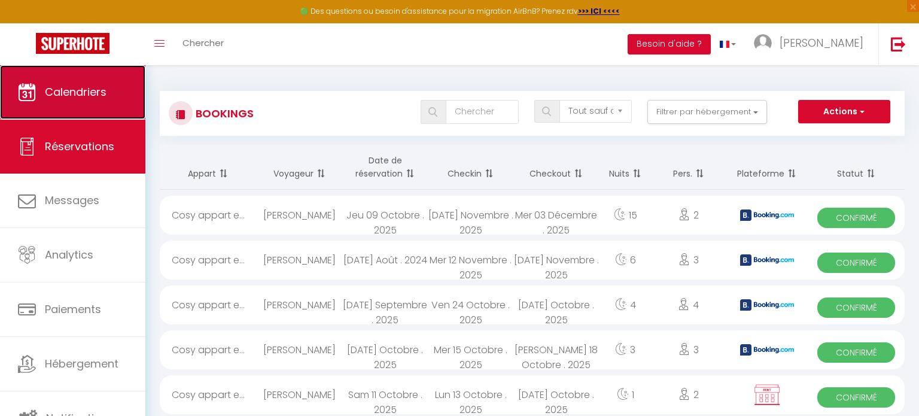
click at [104, 99] on link "Calendriers" at bounding box center [72, 92] width 145 height 54
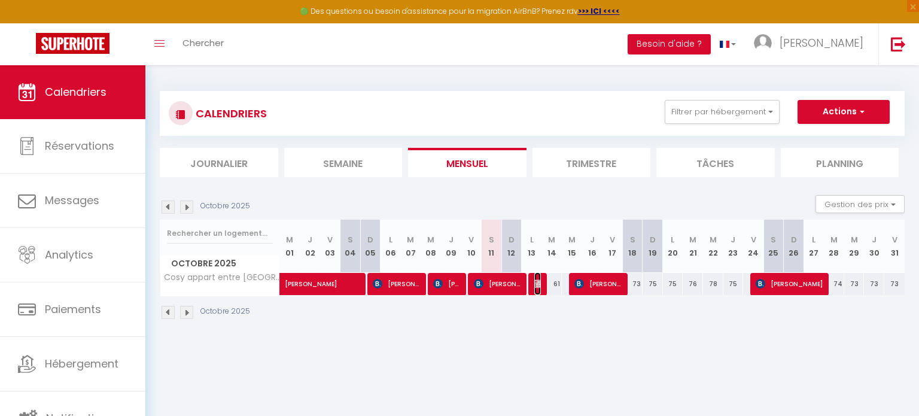
click at [540, 284] on img at bounding box center [539, 284] width 10 height 10
select select "OK"
select select "0"
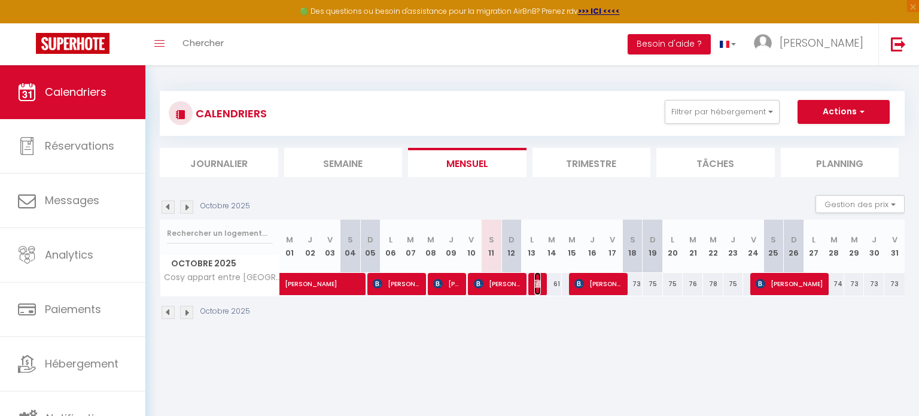
select select "1"
select select
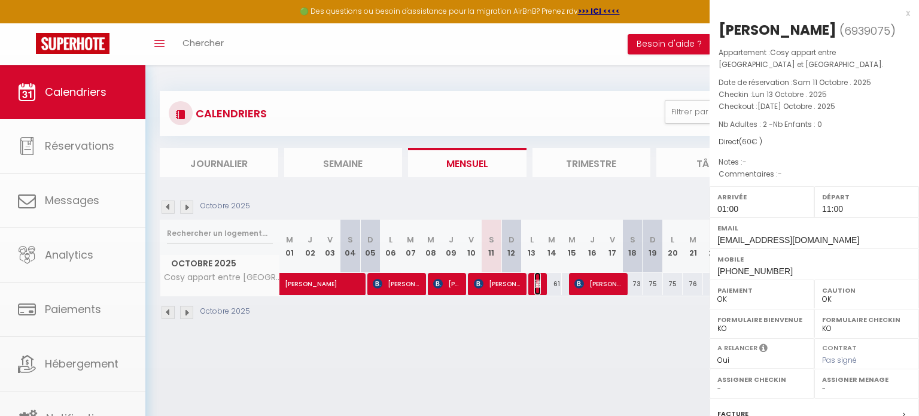
select select "27393"
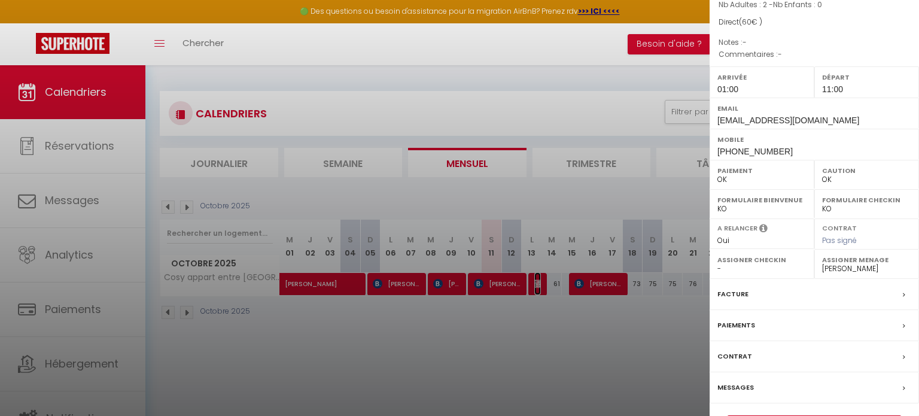
scroll to position [120, 0]
click at [907, 318] on span at bounding box center [907, 324] width 8 height 13
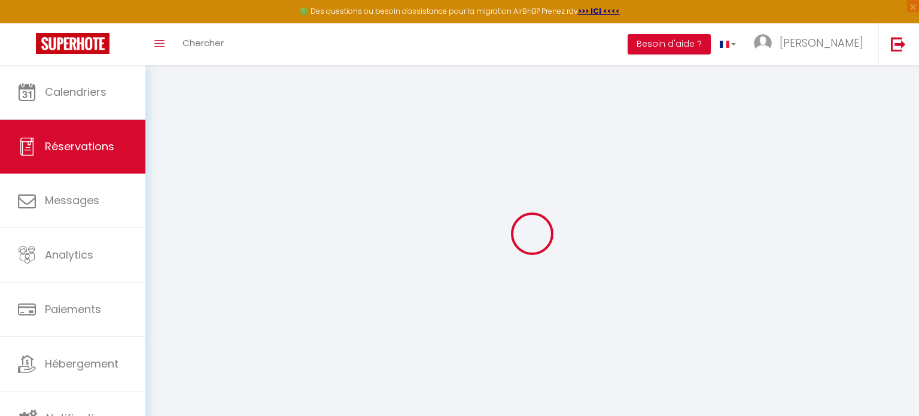
select select
checkbox input "false"
select select
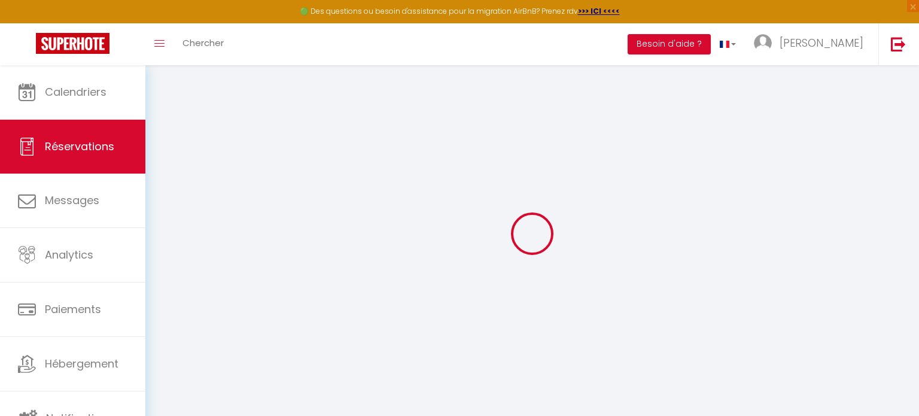
checkbox input "false"
select select
checkbox input "false"
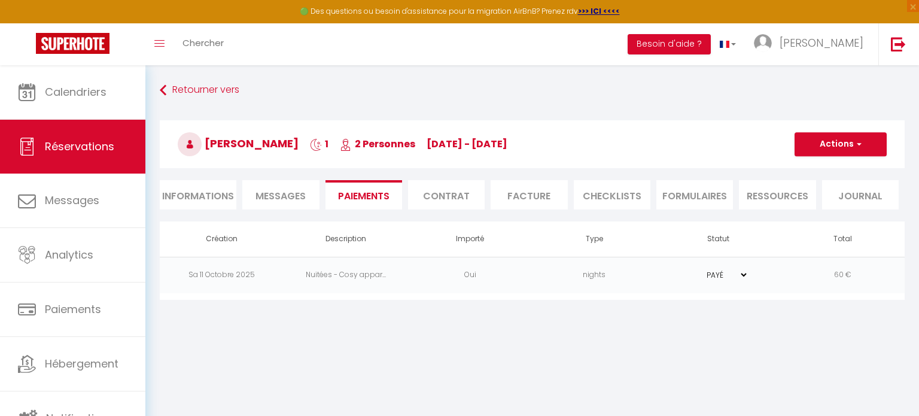
click at [631, 275] on td "nights" at bounding box center [595, 275] width 124 height 36
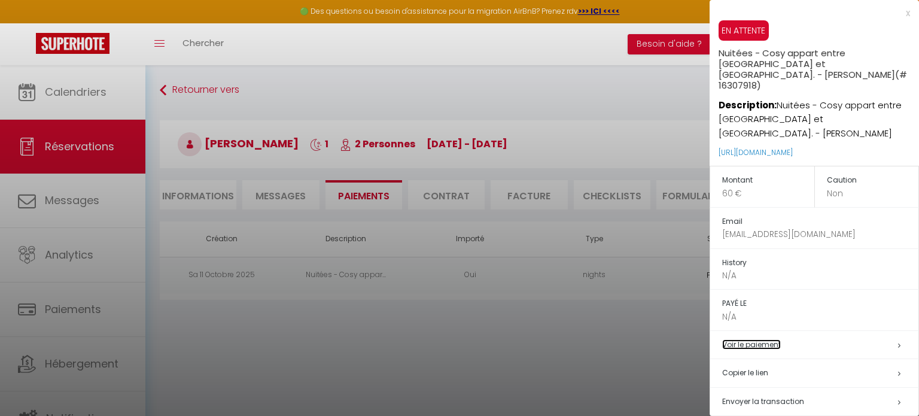
click at [770, 339] on link "Voir le paiement" at bounding box center [751, 344] width 59 height 10
click at [758, 396] on span "Envoyer la transaction" at bounding box center [763, 401] width 82 height 10
select select "fr"
type input "chukumartinez0@gmail.com"
type input "Demande de paiement"
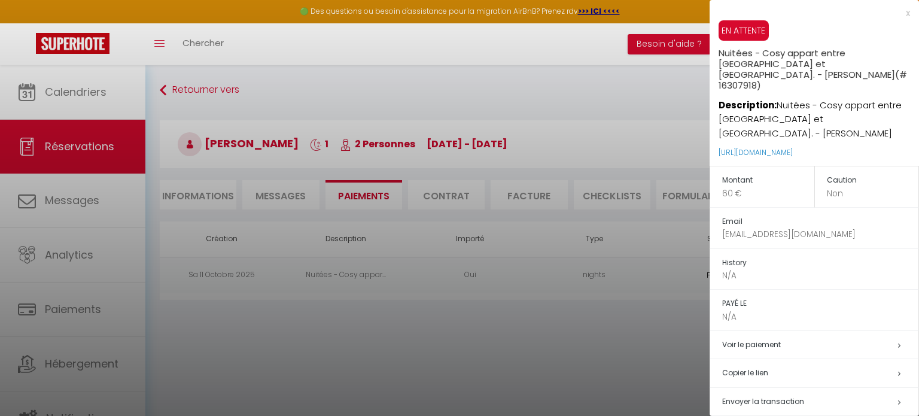
type textarea "Bonjour, Nous vous invitons à cliquer sur le lien ci-dessous pour effectuer le …"
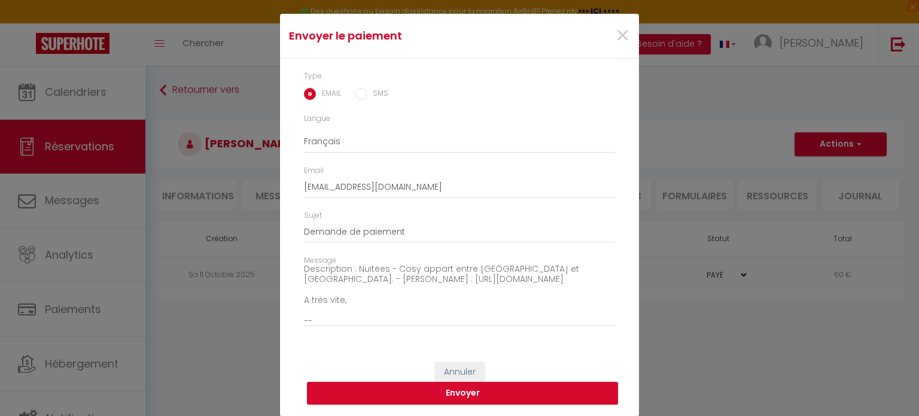
scroll to position [94, 0]
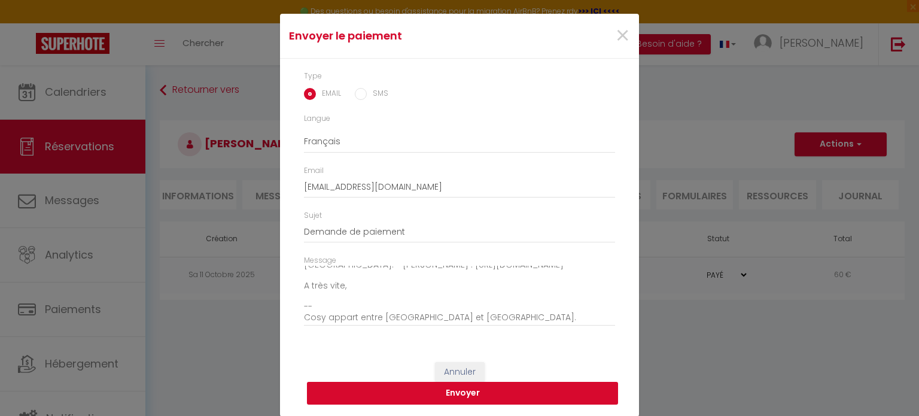
click at [517, 397] on button "Envoyer" at bounding box center [462, 393] width 311 height 23
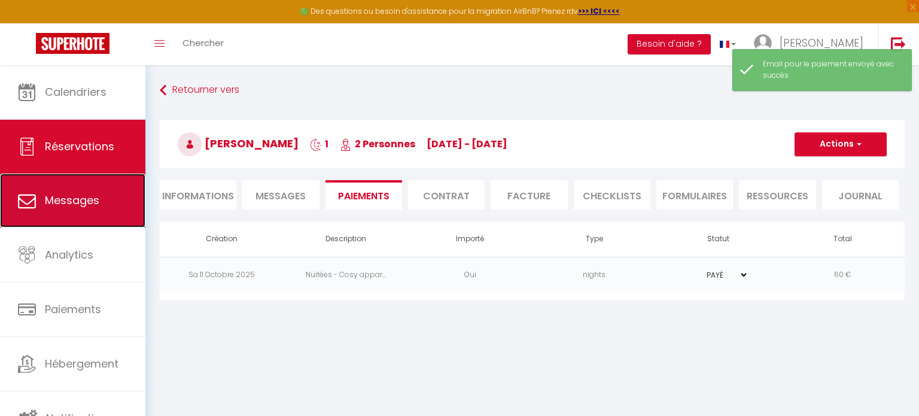
click at [121, 206] on link "Messages" at bounding box center [72, 201] width 145 height 54
select select "message"
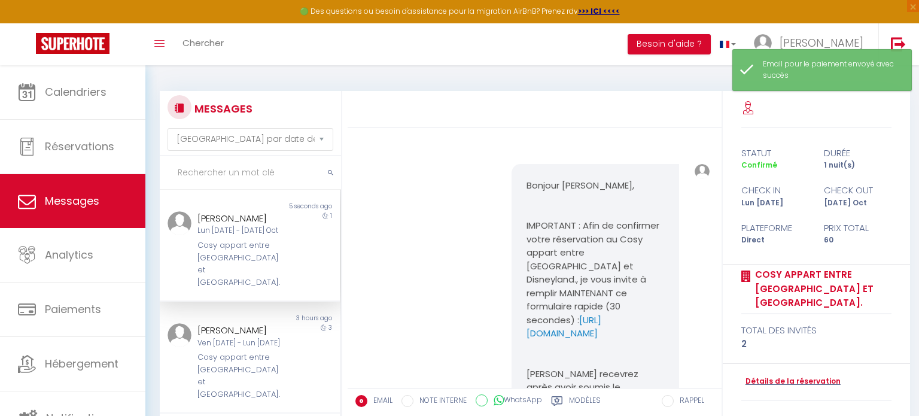
scroll to position [574, 0]
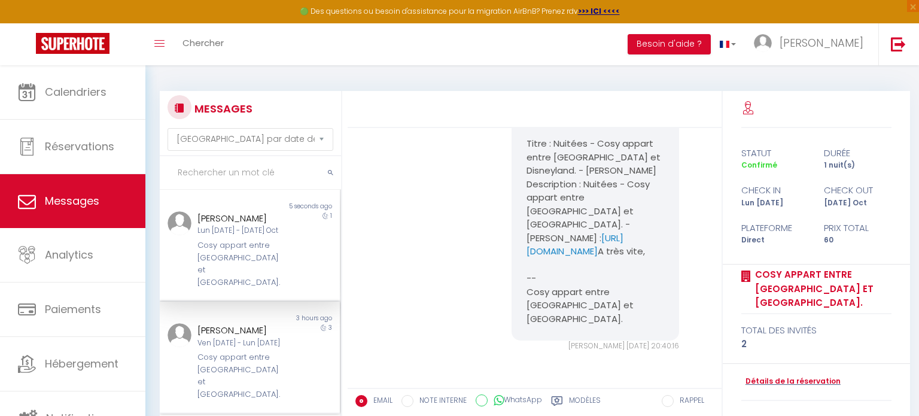
click at [267, 324] on div "arielito portillo Ven 10 Oct - Lun 13 Oct Cosy appart entre Paris et Disneyland." at bounding box center [242, 361] width 105 height 77
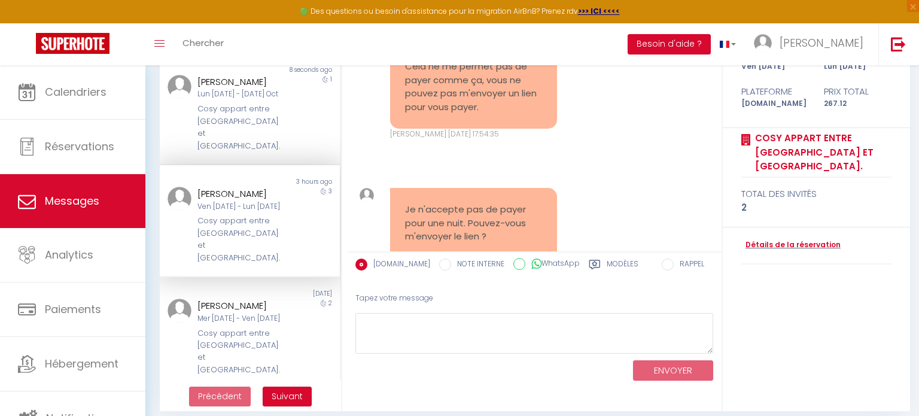
scroll to position [145, 0]
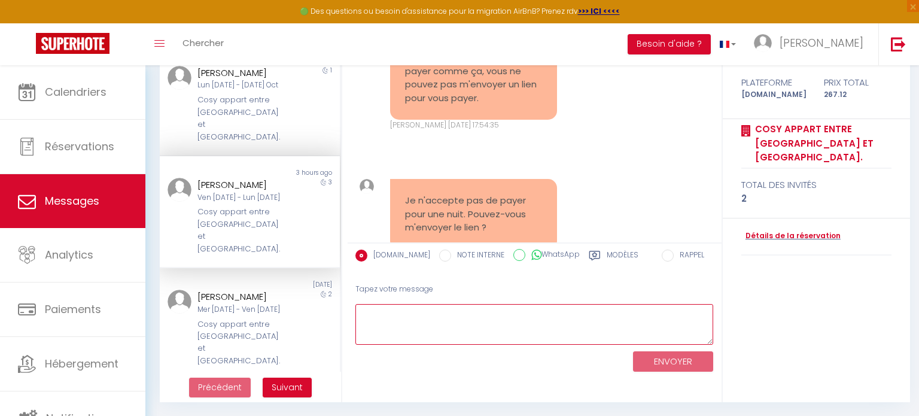
click at [540, 317] on textarea at bounding box center [534, 324] width 358 height 41
click at [370, 315] on textarea "je viens" at bounding box center [534, 324] width 358 height 41
click at [416, 316] on textarea "Je viens" at bounding box center [534, 324] width 358 height 41
type textarea "Je viens de vous envoyer un lien de paiement par mail."
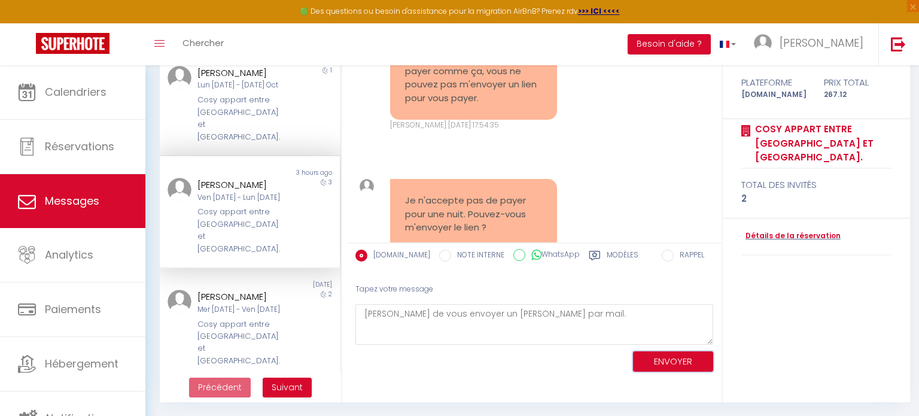
click at [668, 359] on button "ENVOYER" at bounding box center [673, 361] width 80 height 21
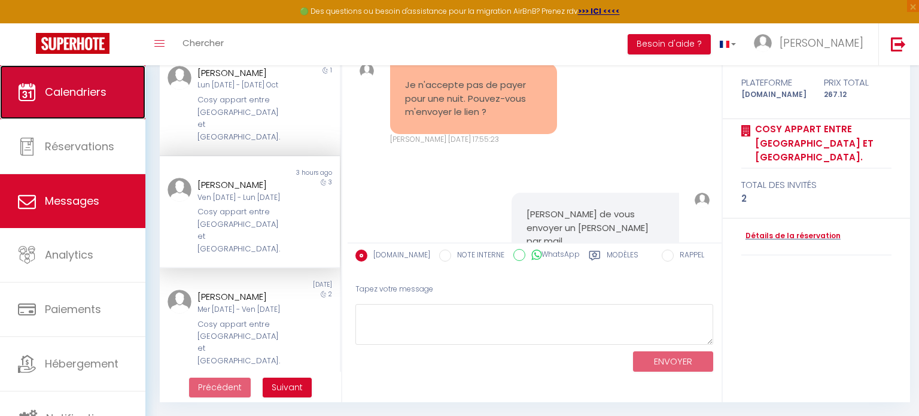
click at [86, 92] on span "Calendriers" at bounding box center [76, 91] width 62 height 15
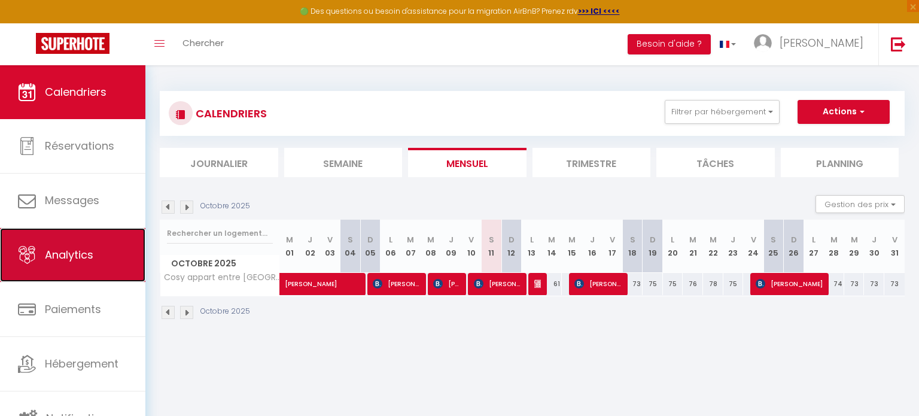
click at [83, 273] on link "Analytics" at bounding box center [72, 255] width 145 height 54
select select "2025"
select select "10"
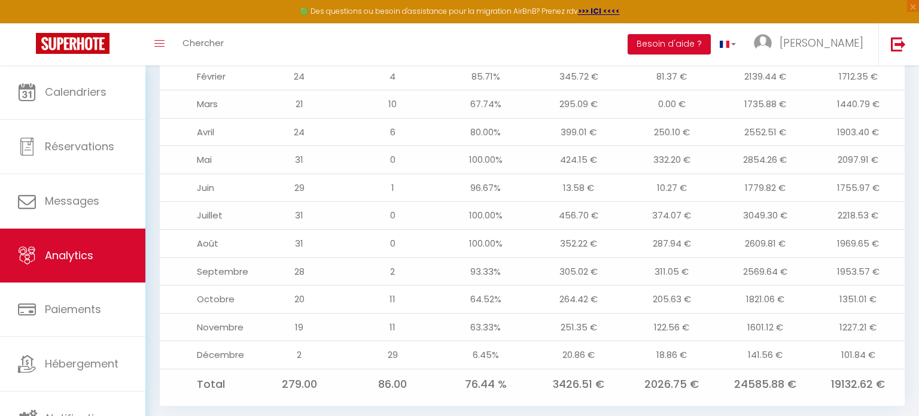
scroll to position [1404, 0]
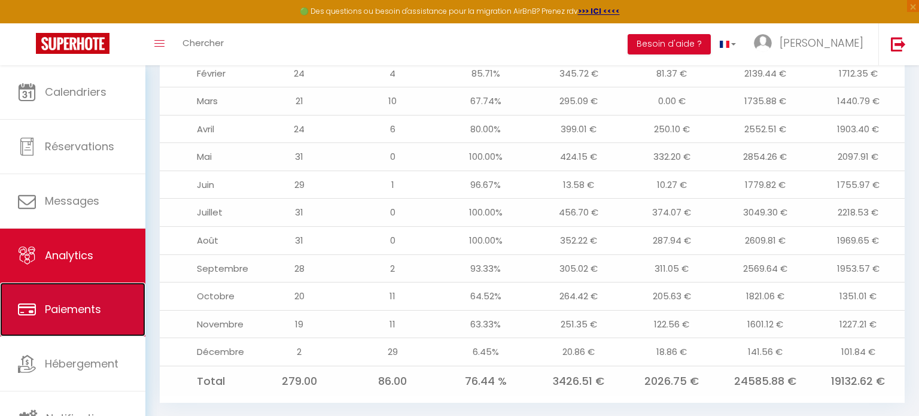
click at [58, 318] on link "Paiements" at bounding box center [72, 309] width 145 height 54
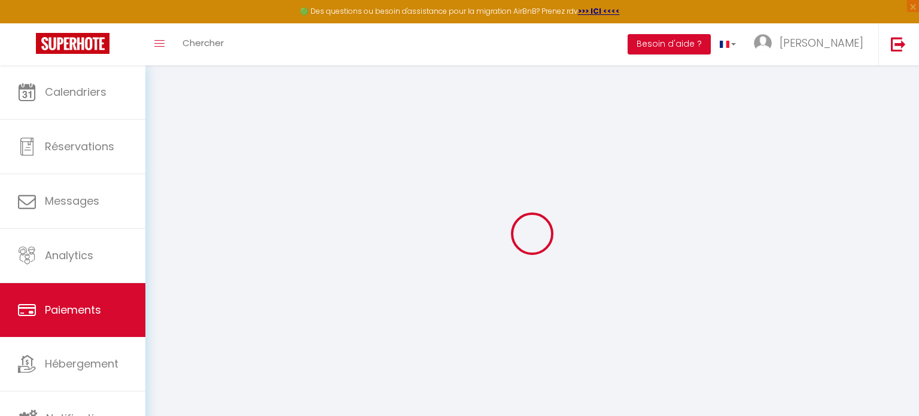
select select "2"
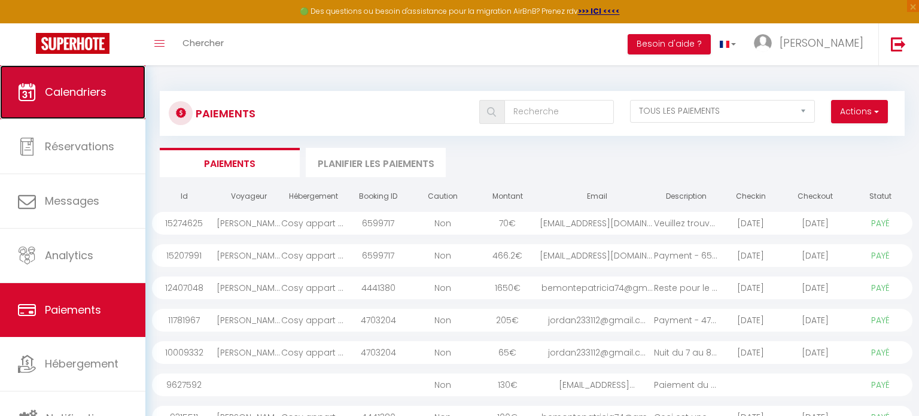
click at [81, 113] on link "Calendriers" at bounding box center [72, 92] width 145 height 54
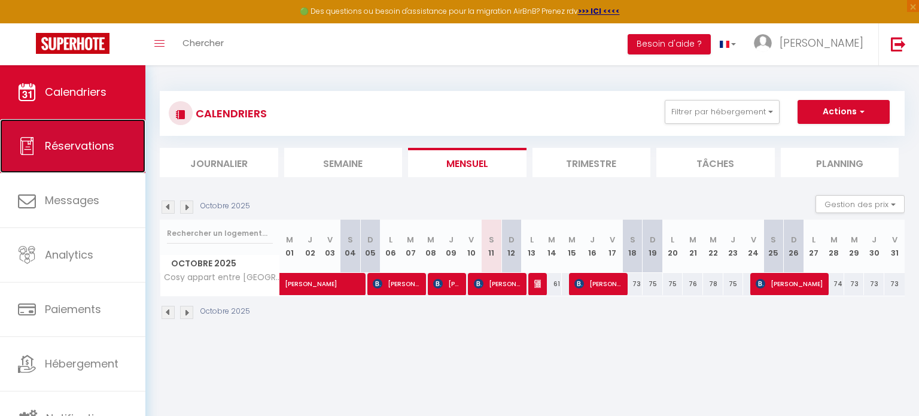
click at [85, 135] on link "Réservations" at bounding box center [72, 146] width 145 height 54
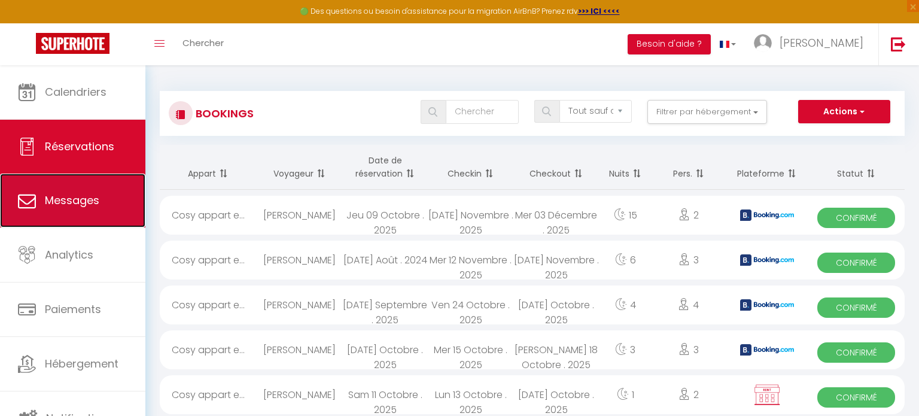
click at [91, 188] on link "Messages" at bounding box center [72, 201] width 145 height 54
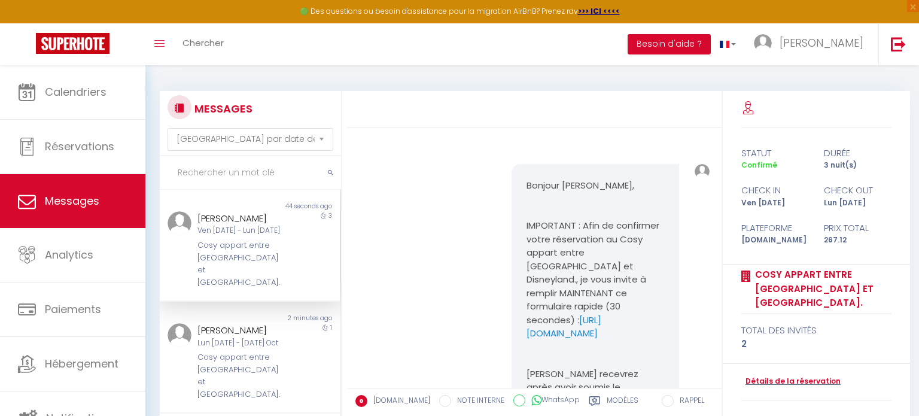
scroll to position [3820, 0]
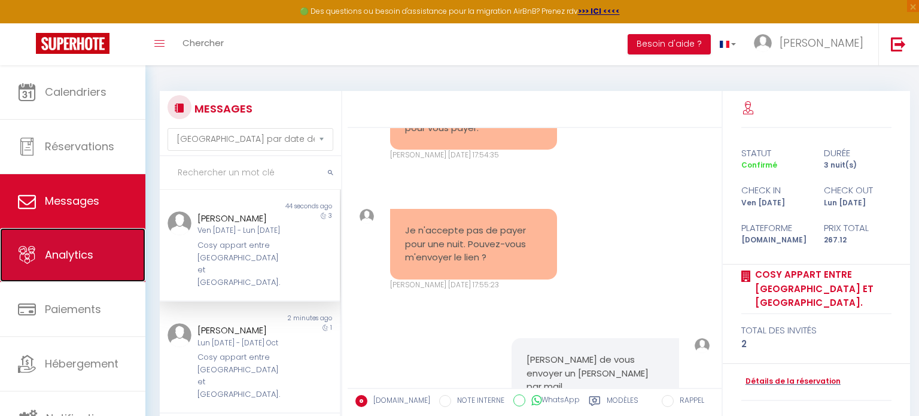
click at [88, 235] on link "Analytics" at bounding box center [72, 255] width 145 height 54
select select "2025"
select select "10"
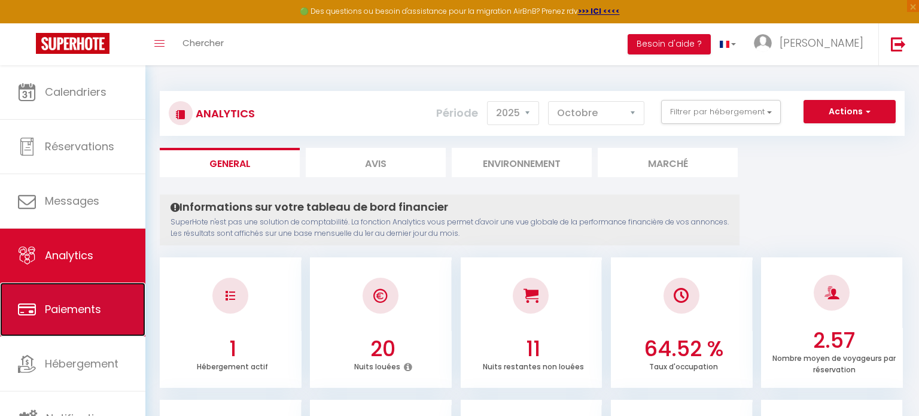
click at [89, 308] on span "Paiements" at bounding box center [73, 309] width 56 height 15
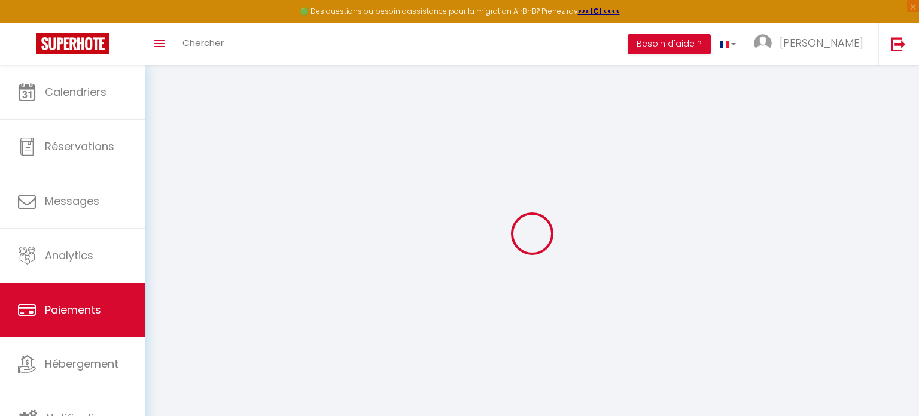
select select "2"
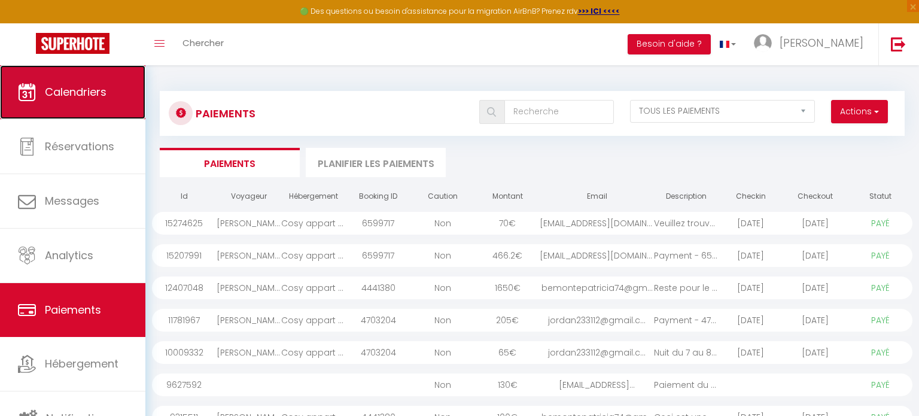
click at [101, 75] on link "Calendriers" at bounding box center [72, 92] width 145 height 54
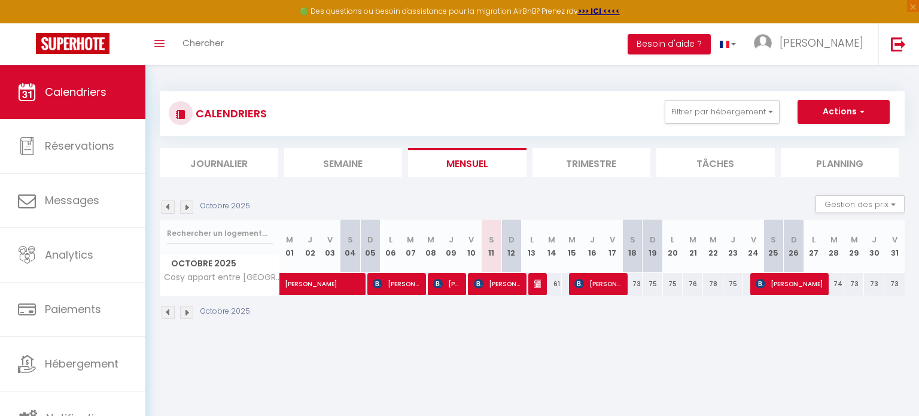
click at [613, 169] on li "Trimestre" at bounding box center [592, 162] width 118 height 29
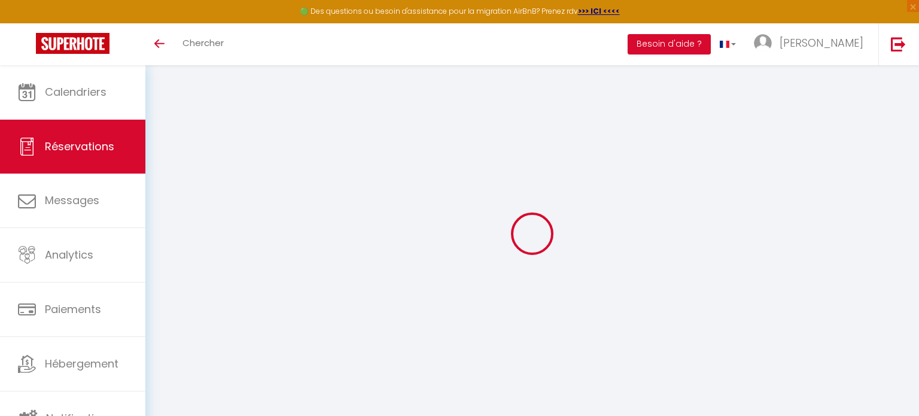
select select "2"
select select
checkbox input "false"
select select
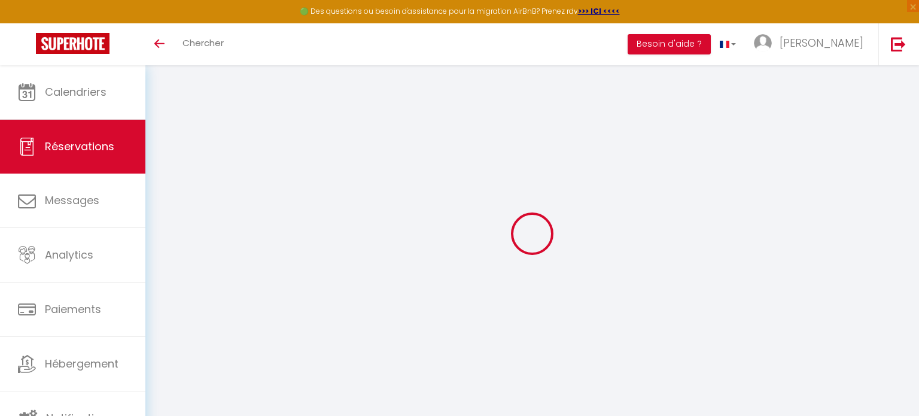
select select
checkbox input "false"
type textarea "** THIS RESERVATION HAS BEEN PRE-PAID ** BOOKING NOTE : Payment charge is EUR 3…"
type textarea "Lindo apartamento"
type input "50"
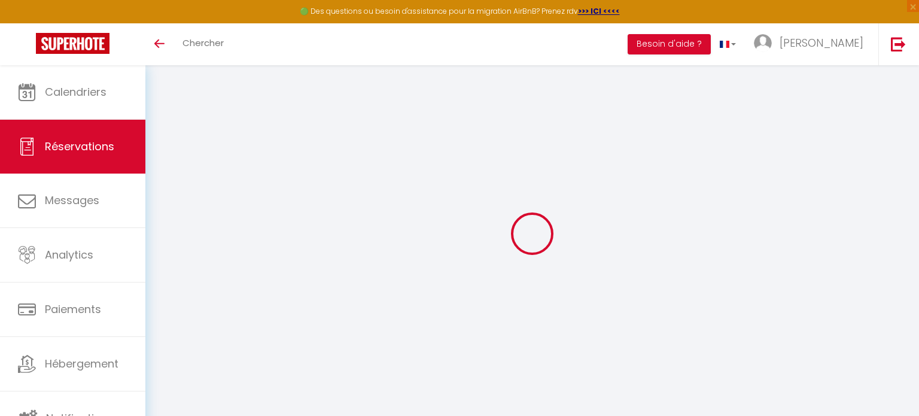
type input "30.35"
select select
checkbox input "false"
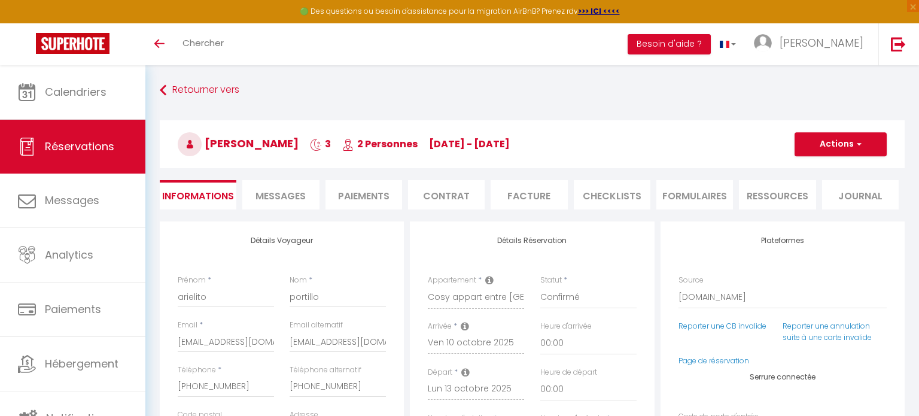
select select "17:00"
select select "11:00"
checkbox input "false"
click at [309, 345] on input "[EMAIL_ADDRESS][DOMAIN_NAME]" at bounding box center [338, 342] width 96 height 22
click at [191, 291] on input "arielito" at bounding box center [226, 297] width 96 height 22
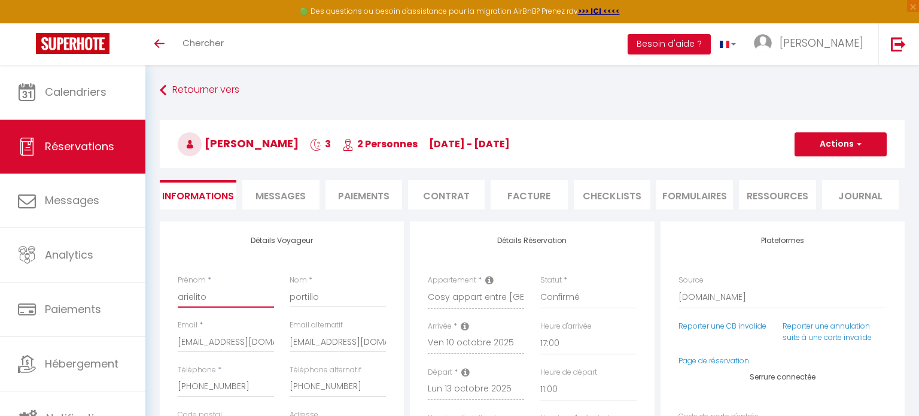
click at [191, 291] on input "arielito" at bounding box center [226, 297] width 96 height 22
click at [307, 295] on input "portillo" at bounding box center [338, 297] width 96 height 22
click at [178, 390] on input "[PHONE_NUMBER]" at bounding box center [226, 387] width 96 height 22
drag, startPoint x: 263, startPoint y: 391, endPoint x: 174, endPoint y: 387, distance: 89.3
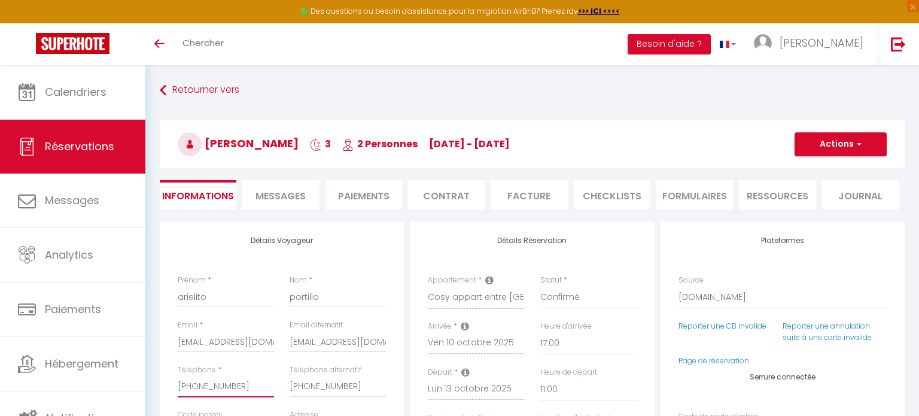
click at [174, 387] on div "Téléphone * +33745625237" at bounding box center [226, 386] width 112 height 45
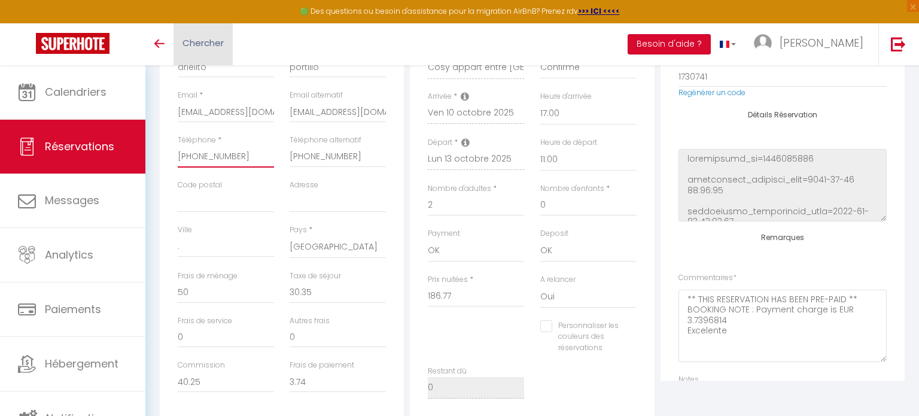
scroll to position [233, 0]
